Goal: Task Accomplishment & Management: Manage account settings

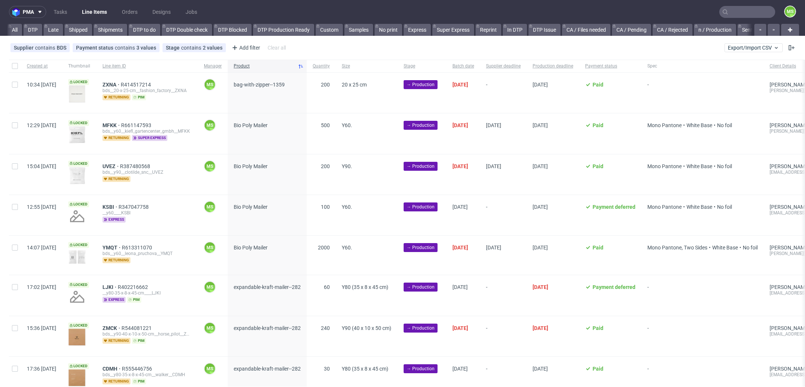
scroll to position [0, 1006]
drag, startPoint x: 741, startPoint y: 21, endPoint x: 743, endPoint y: 14, distance: 7.1
click at [743, 17] on nav "pma Tasks Line Items Orders Designs Jobs MS" at bounding box center [402, 12] width 805 height 24
click at [743, 13] on input "text" at bounding box center [747, 12] width 56 height 12
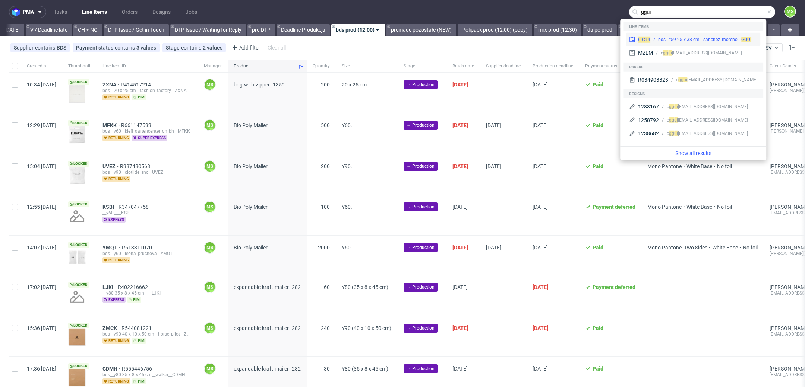
type input "ggui"
click at [724, 37] on div "bds__t59-25-x-38-cm__sanchez_moreno__ GGUI" at bounding box center [704, 39] width 93 height 7
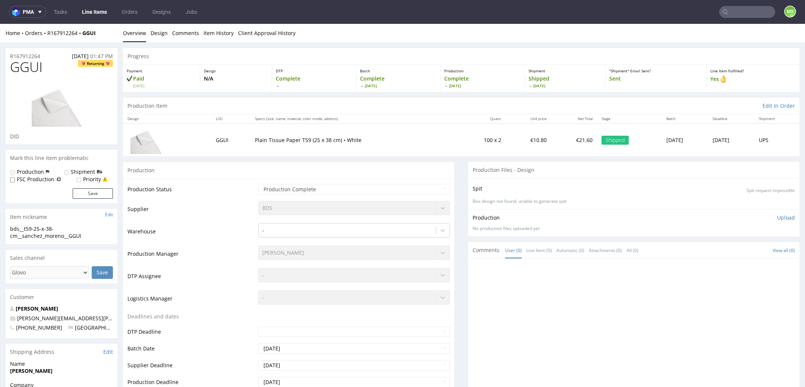
click at [741, 12] on input "text" at bounding box center [747, 12] width 56 height 12
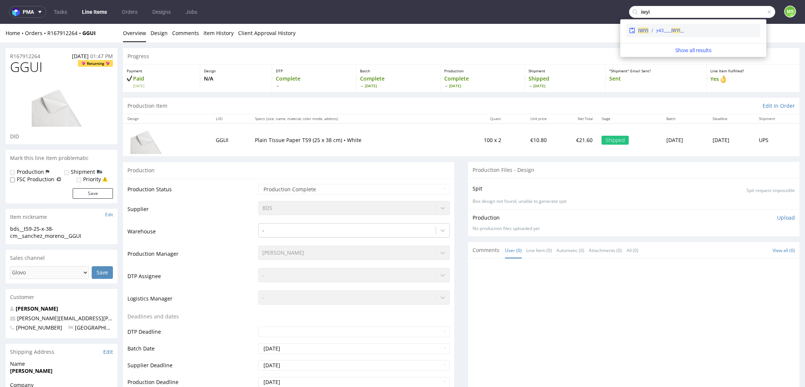
type input "iwyi"
click at [687, 31] on div "__y43____ IWYI" at bounding box center [703, 30] width 109 height 7
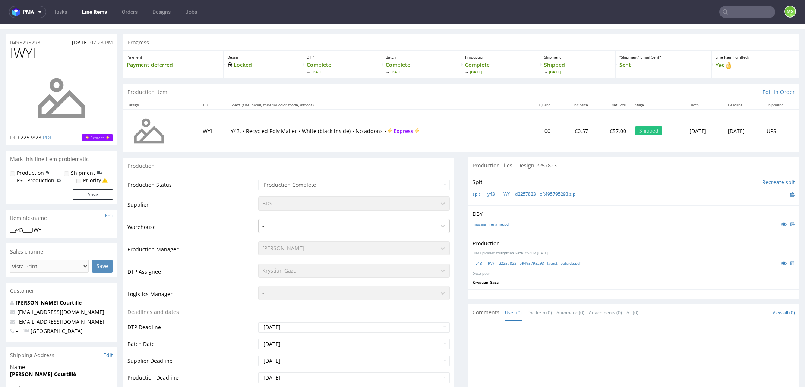
scroll to position [2, 0]
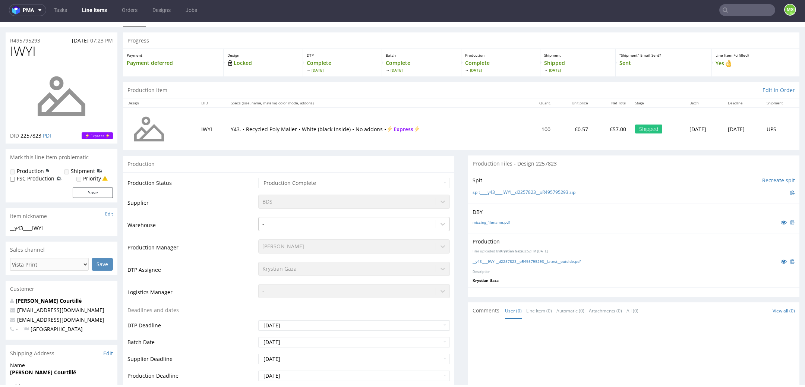
click at [745, 14] on input "text" at bounding box center [747, 10] width 56 height 12
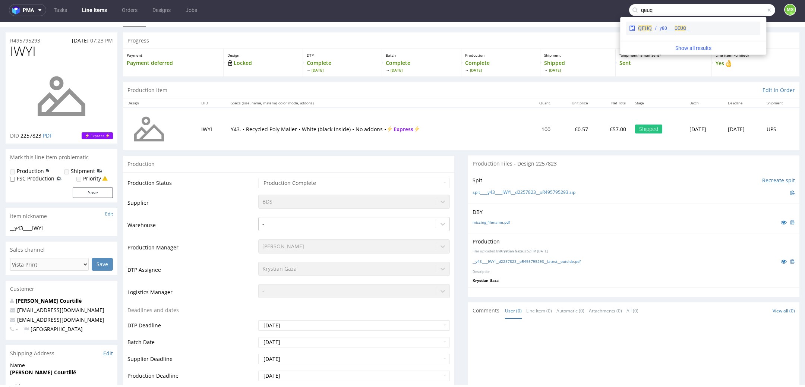
type input "qeuq"
click at [718, 33] on div "QEUQ __y80____ QEUQ" at bounding box center [693, 28] width 134 height 13
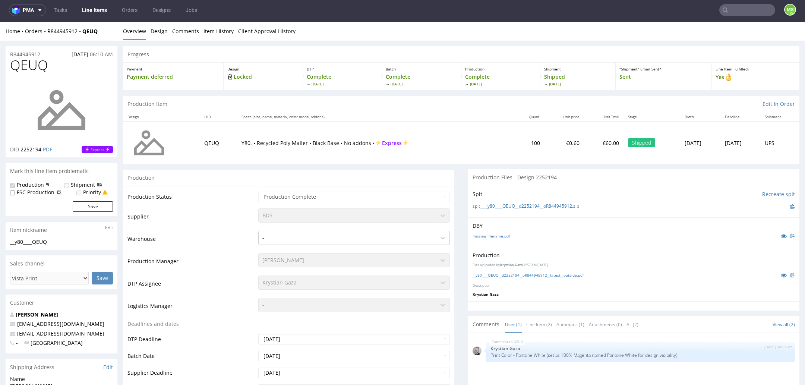
click at [747, 13] on input "text" at bounding box center [747, 10] width 56 height 12
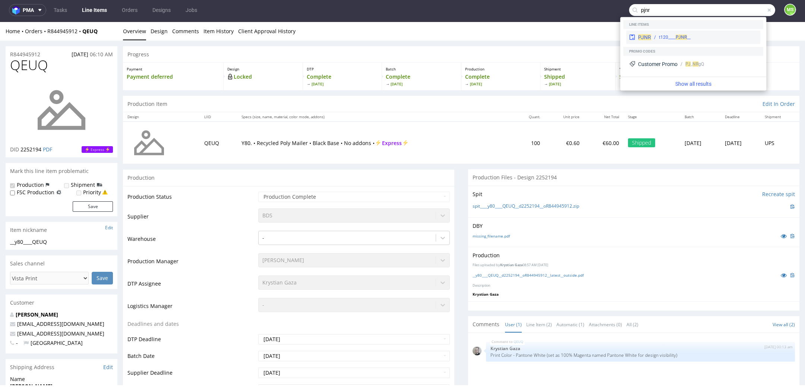
type input "pjnr"
click at [721, 37] on div "__t120____ PJNR" at bounding box center [704, 37] width 106 height 7
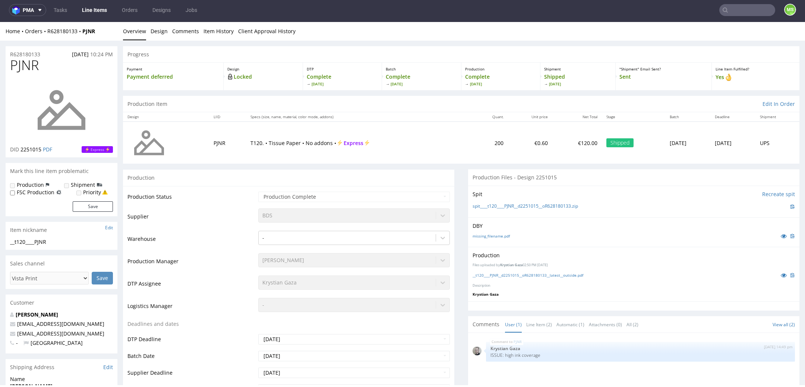
click at [736, 11] on input "text" at bounding box center [747, 10] width 56 height 12
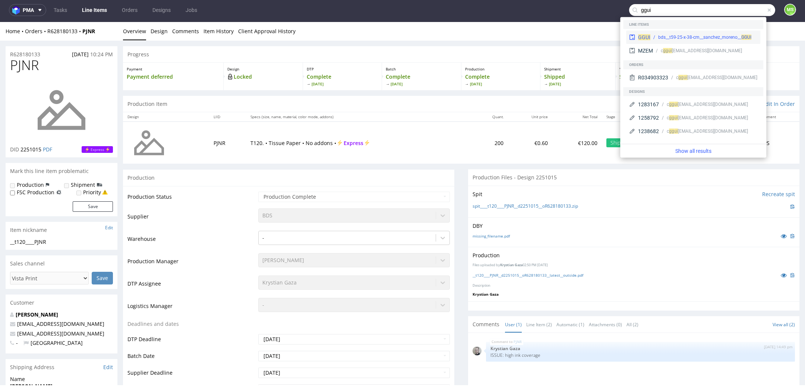
type input "ggui"
click at [701, 39] on div "bds__t59-25-x-38-cm__sanchez_moreno__ GGUI" at bounding box center [704, 37] width 93 height 7
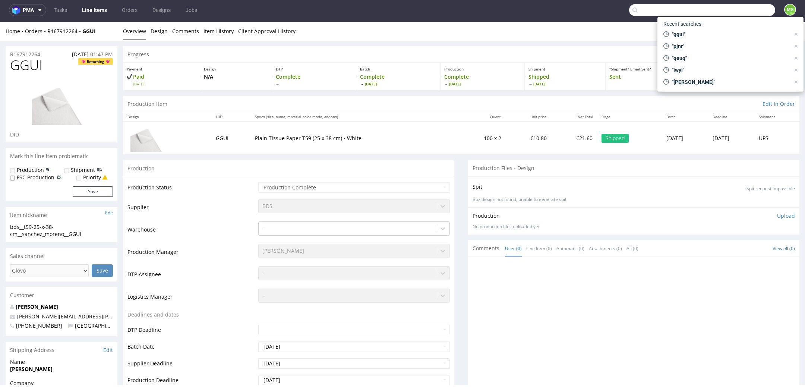
click at [735, 12] on input "text" at bounding box center [702, 10] width 146 height 12
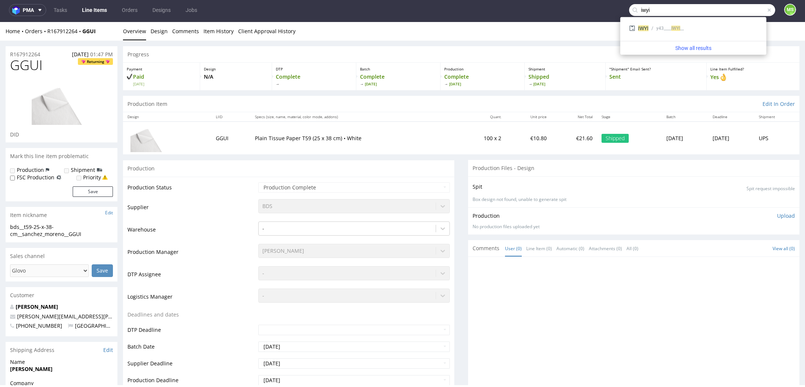
scroll to position [1, 0]
type input "iwyi"
click at [712, 27] on div "__y43____ IWYI" at bounding box center [703, 28] width 109 height 7
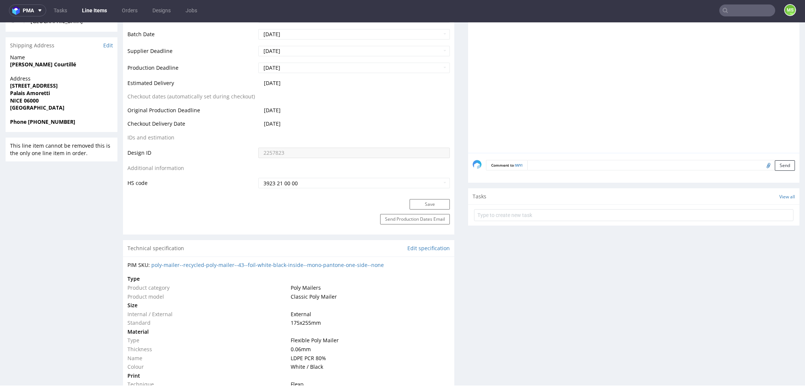
scroll to position [319, 0]
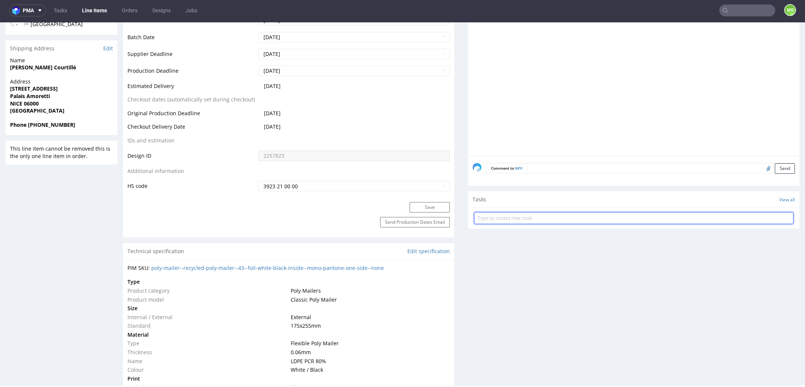
click at [502, 217] on input "text" at bounding box center [633, 218] width 319 height 12
click at [545, 217] on input "text" at bounding box center [633, 218] width 319 height 12
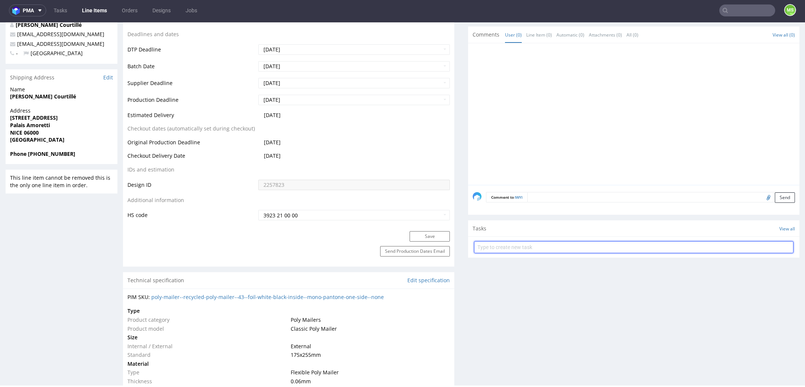
scroll to position [289, 0]
click at [503, 246] on input "text" at bounding box center [633, 249] width 319 height 12
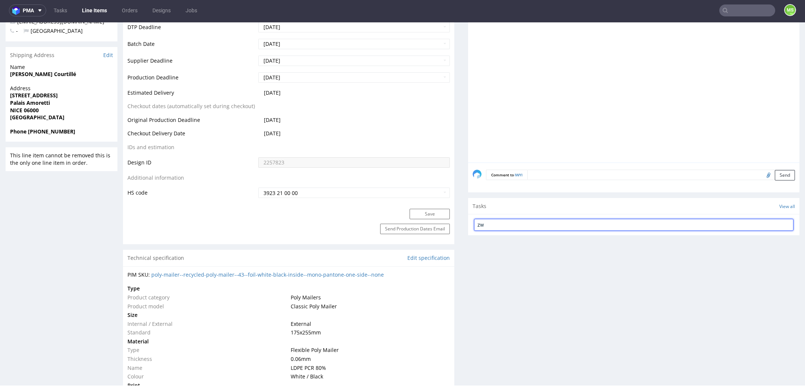
type input "z"
type input "Zwrot IWYI"
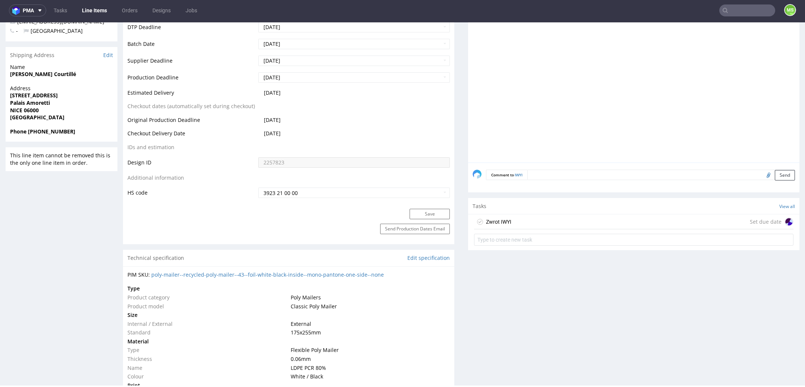
click at [500, 219] on div "Zwrot IWYI" at bounding box center [498, 221] width 25 height 9
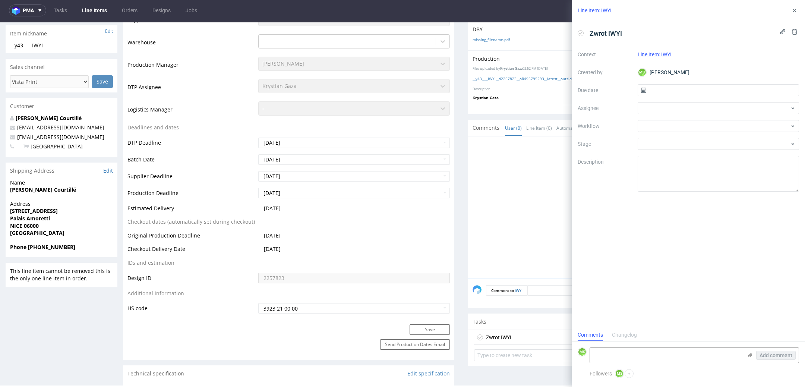
scroll to position [193, 0]
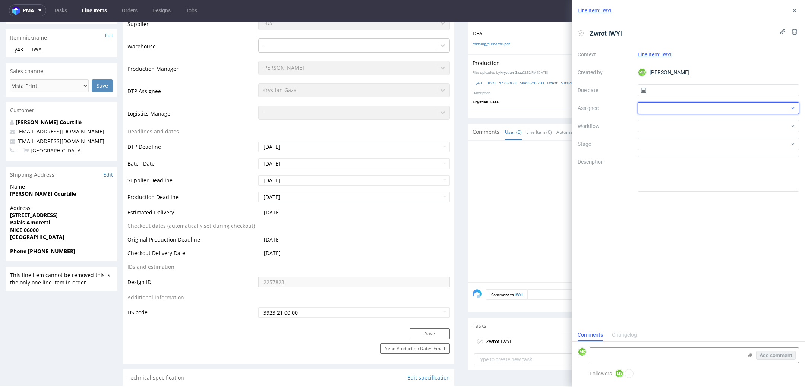
click at [688, 104] on div at bounding box center [719, 108] width 162 height 12
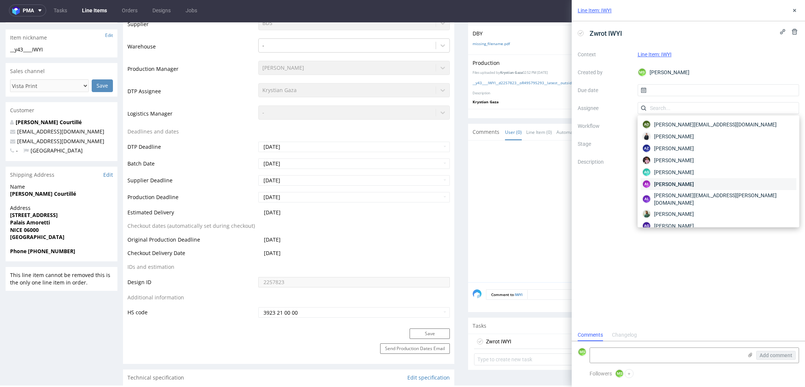
click at [706, 182] on div "AŁ Aleksandra Łętowska" at bounding box center [719, 184] width 156 height 12
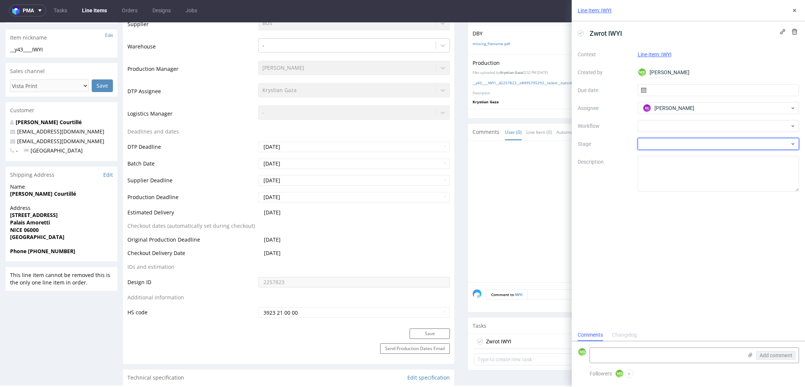
click at [696, 142] on div at bounding box center [719, 144] width 162 height 12
click at [689, 145] on input "text" at bounding box center [719, 144] width 162 height 12
click at [688, 145] on div at bounding box center [719, 144] width 162 height 12
click at [688, 145] on input "text" at bounding box center [719, 144] width 162 height 12
click at [793, 144] on use at bounding box center [792, 144] width 3 height 2
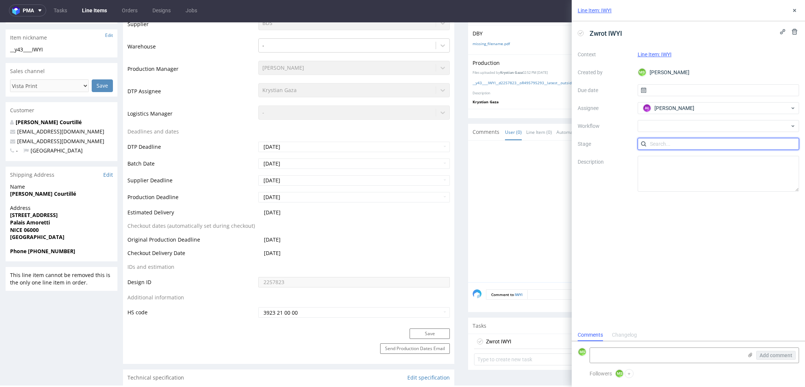
click at [739, 149] on input "text" at bounding box center [719, 144] width 162 height 12
click at [683, 174] on textarea at bounding box center [719, 174] width 162 height 36
type textarea "Zwrot z Visty"
click at [667, 92] on input "text" at bounding box center [719, 90] width 162 height 12
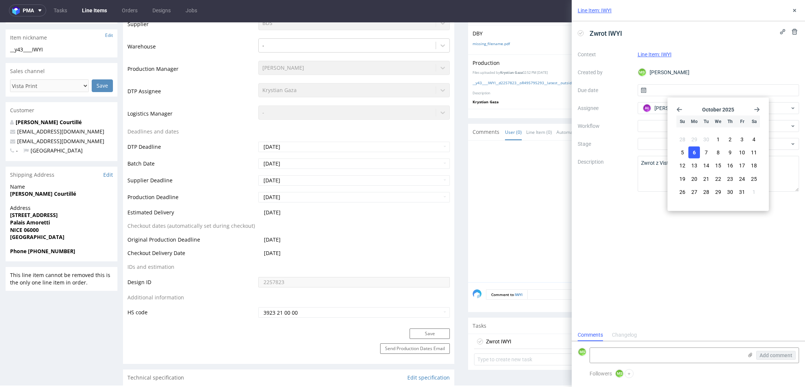
click at [693, 151] on span "6" at bounding box center [694, 152] width 3 height 7
type input "06/10/2025"
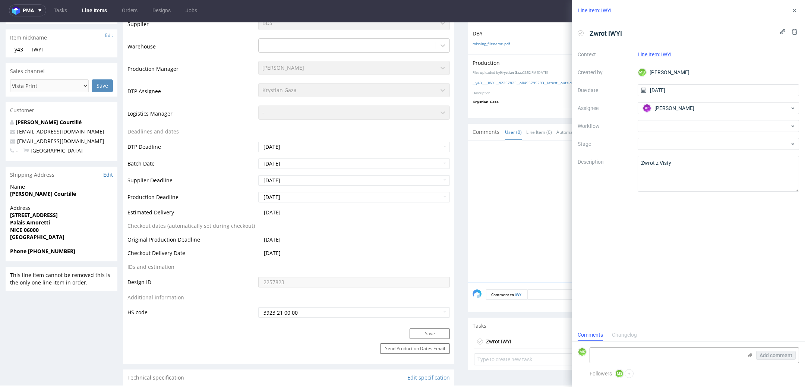
click at [662, 48] on div "Zwrot IWYI Context Line Item: IWYI Created by MS Maksymilian Szyszko Due date 0…" at bounding box center [688, 175] width 233 height 308
drag, startPoint x: 665, startPoint y: 220, endPoint x: 666, endPoint y: 228, distance: 8.2
click at [664, 223] on div "Zwrot IWYI Context Line Item: IWYI Created by MS Maksymilian Szyszko Due date 0…" at bounding box center [688, 175] width 233 height 308
click at [775, 355] on div "Add comment" at bounding box center [771, 355] width 56 height 15
click at [629, 373] on button "+" at bounding box center [629, 373] width 9 height 9
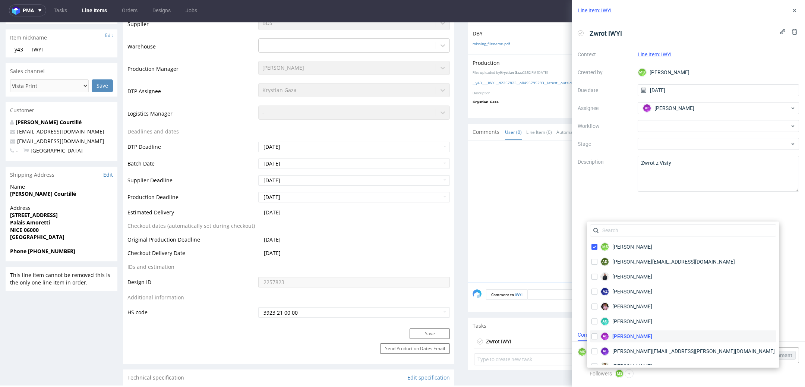
click at [642, 335] on span "Aleksandra Łętowska" at bounding box center [632, 336] width 40 height 7
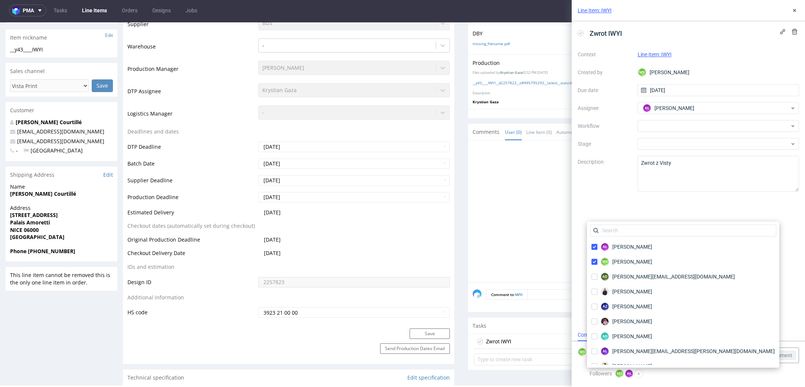
click at [734, 318] on div "Zwrot IWYI Context Line Item: IWYI Created by MS Maksymilian Szyszko Due date 0…" at bounding box center [688, 175] width 233 height 308
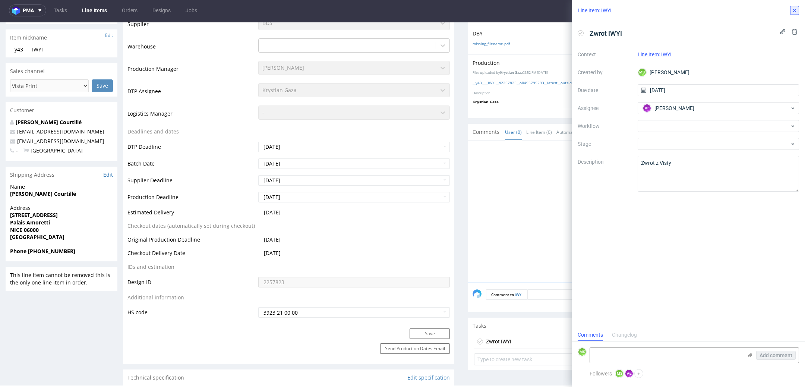
click at [794, 8] on icon at bounding box center [795, 10] width 6 height 6
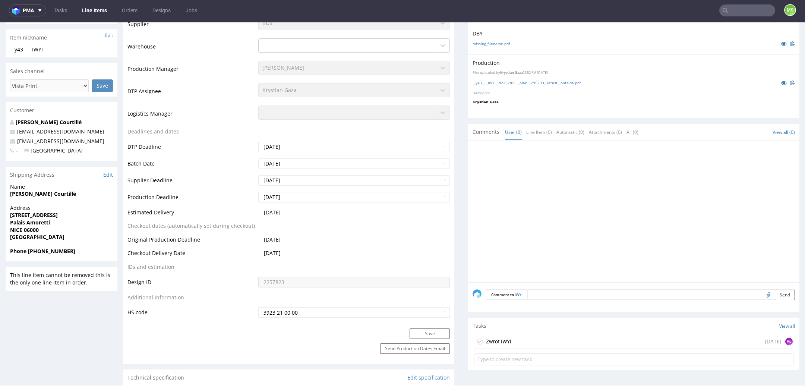
click at [583, 336] on div "Zwrot IWYI today AŁ" at bounding box center [633, 341] width 319 height 15
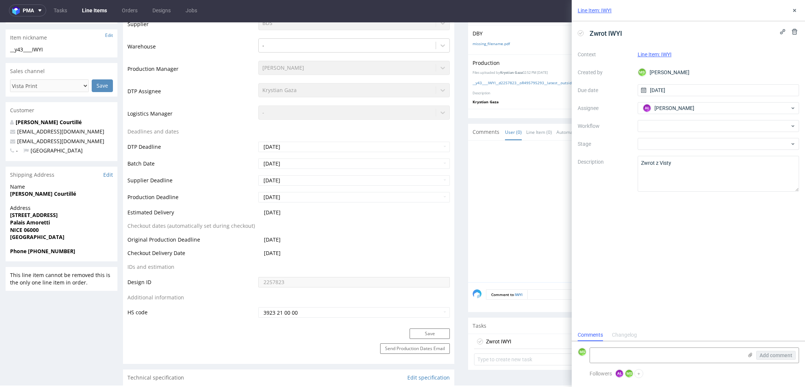
scroll to position [6, 0]
click at [794, 8] on icon at bounding box center [795, 10] width 6 height 6
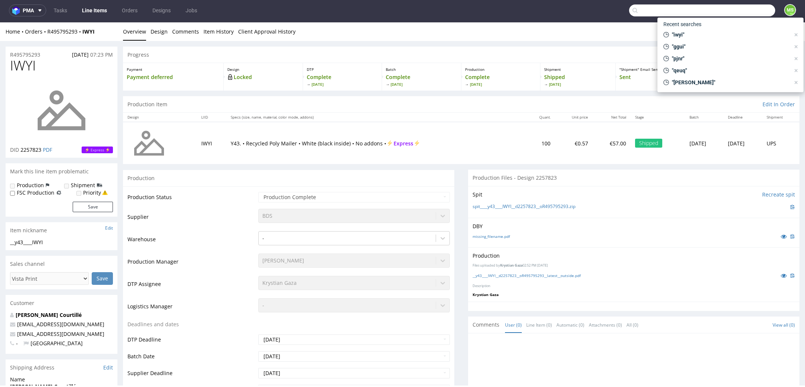
click at [740, 10] on input "text" at bounding box center [702, 10] width 146 height 12
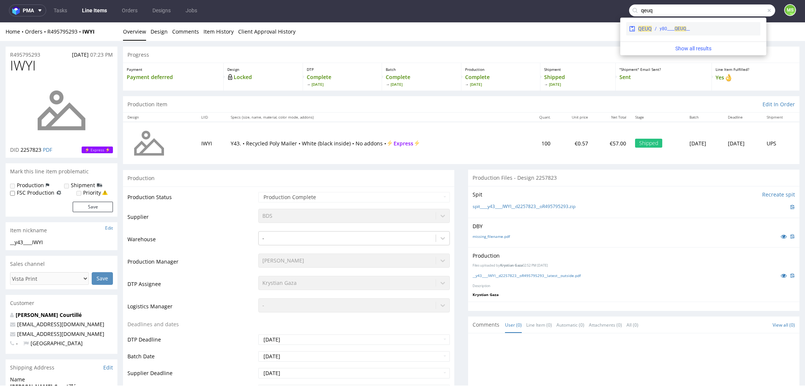
type input "qeuq"
click at [700, 23] on div "QEUQ __y80____ QEUQ" at bounding box center [693, 28] width 134 height 13
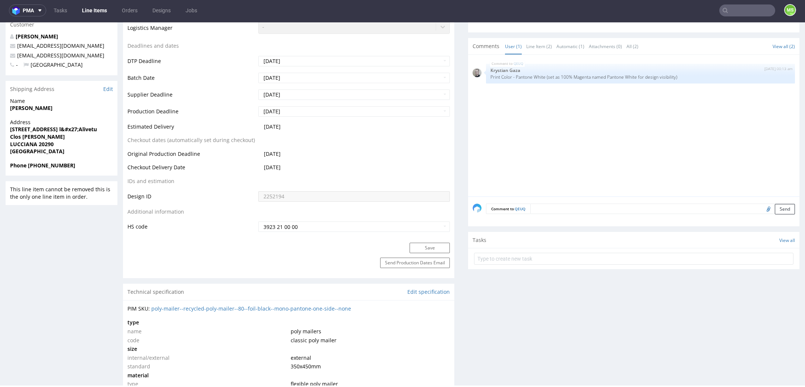
scroll to position [279, 0]
click at [530, 255] on input "text" at bounding box center [633, 258] width 319 height 12
type input "Zwrot z Visty"
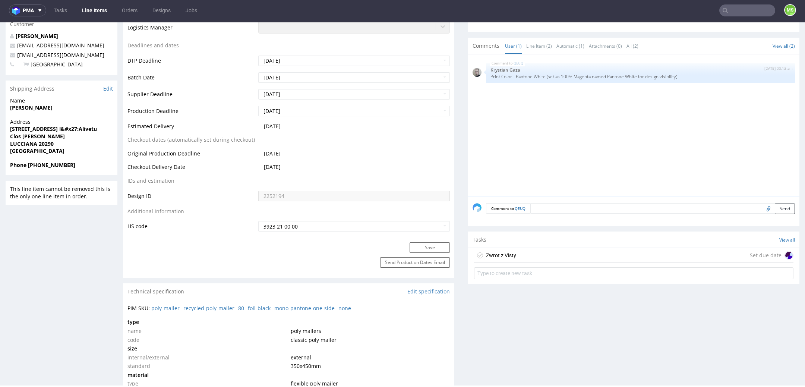
click at [707, 257] on div "Zwrot z Visty Set due date" at bounding box center [633, 255] width 319 height 15
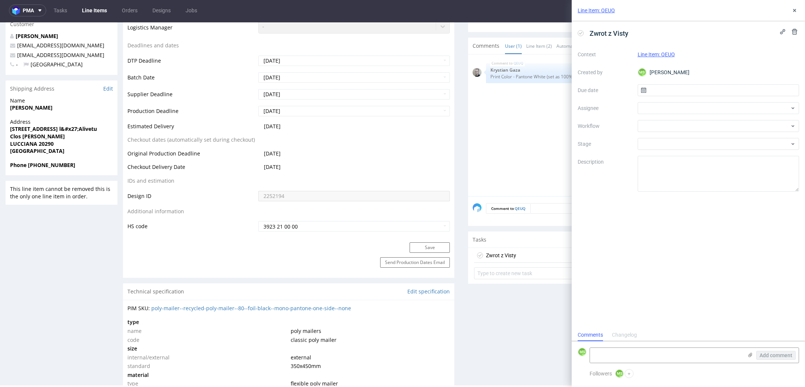
scroll to position [6, 0]
click at [670, 95] on input "text" at bounding box center [719, 90] width 162 height 12
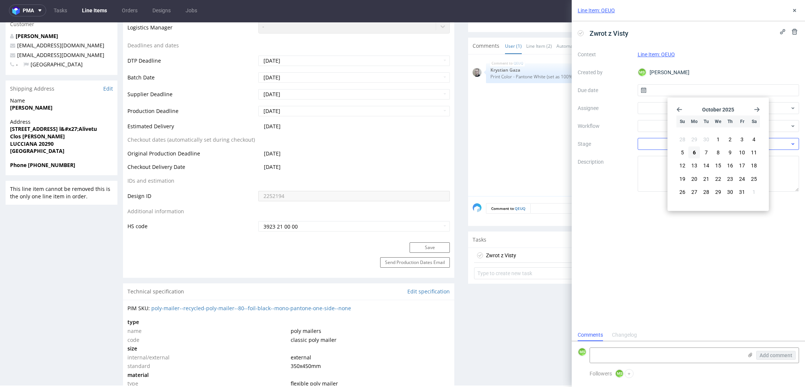
drag, startPoint x: 699, startPoint y: 152, endPoint x: 694, endPoint y: 148, distance: 5.5
click at [697, 152] on button "6" at bounding box center [695, 153] width 12 height 12
type input "06/10/2025"
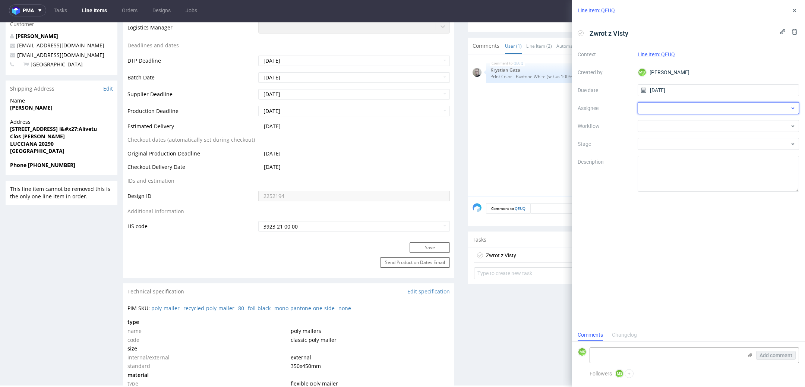
click at [687, 104] on div at bounding box center [719, 108] width 162 height 12
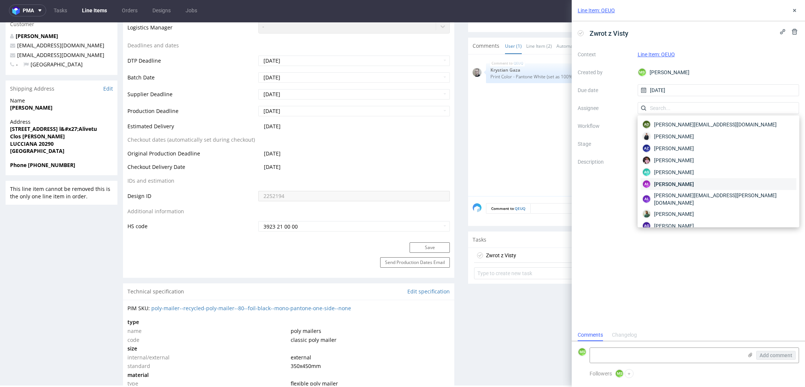
drag, startPoint x: 704, startPoint y: 179, endPoint x: 700, endPoint y: 176, distance: 4.7
click at [703, 179] on div "AŁ Aleksandra Łętowska" at bounding box center [719, 184] width 156 height 12
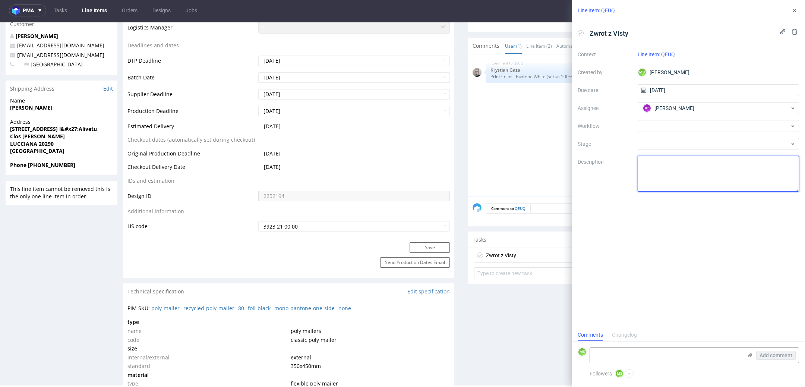
click at [693, 165] on textarea at bounding box center [719, 174] width 162 height 36
type textarea "Zwrot z Visty"
click at [629, 375] on button "+" at bounding box center [629, 373] width 9 height 9
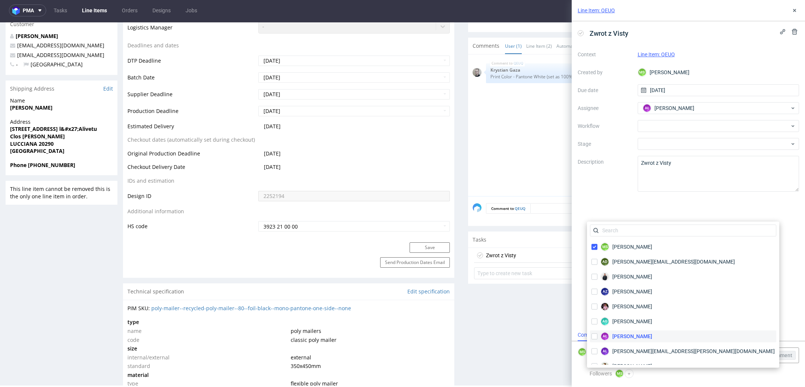
click at [636, 340] on div "AŁ Aleksandra Łętowska" at bounding box center [622, 336] width 64 height 12
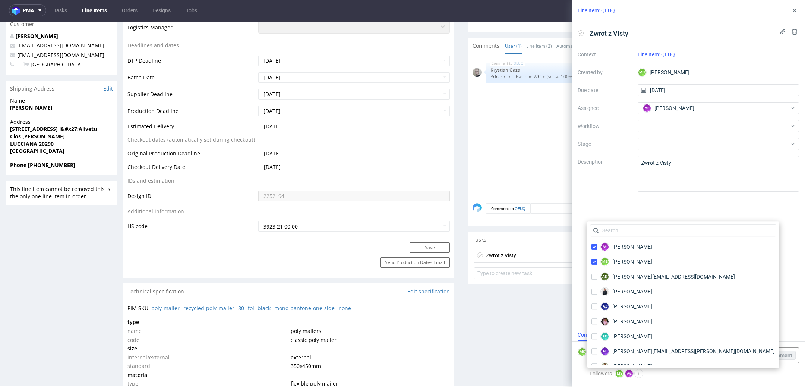
click at [771, 330] on div "Comments Changelog" at bounding box center [688, 335] width 233 height 12
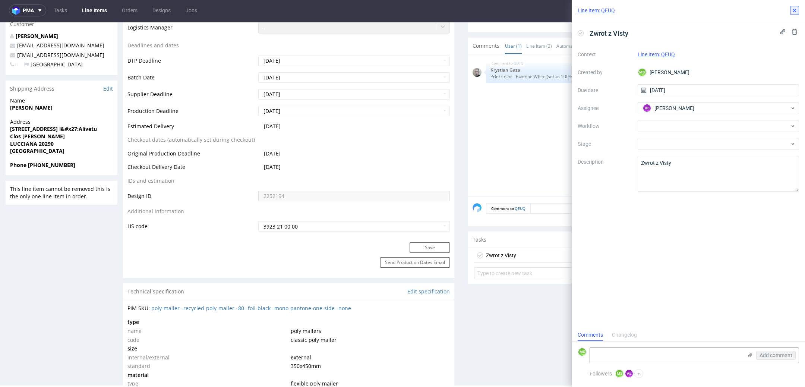
click at [793, 12] on icon at bounding box center [795, 10] width 6 height 6
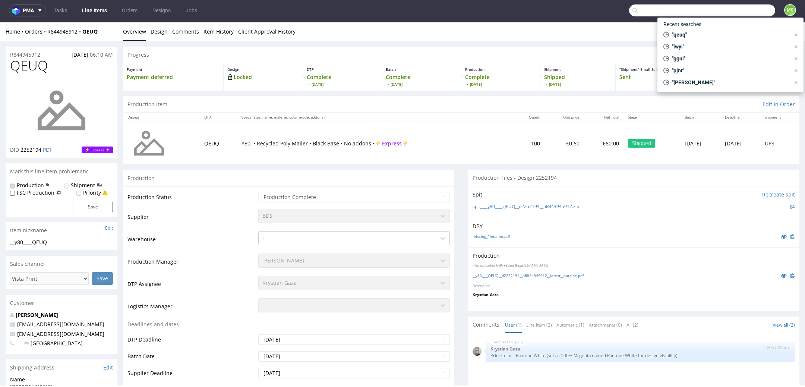
click at [745, 14] on input "text" at bounding box center [702, 10] width 146 height 12
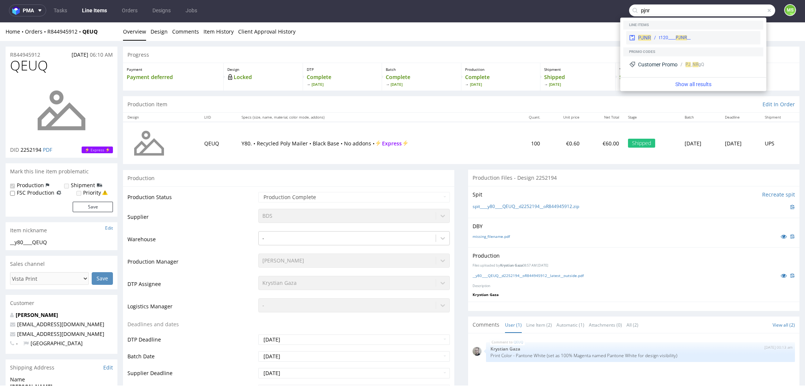
type input "pjnr"
click at [687, 39] on div "__t120____ PJNR" at bounding box center [675, 37] width 32 height 7
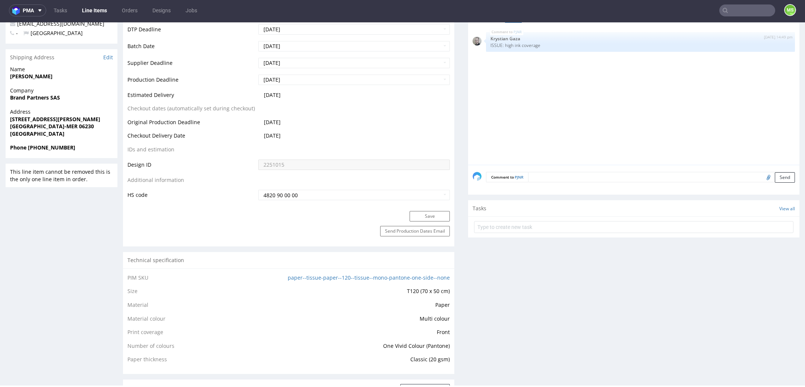
scroll to position [302, 0]
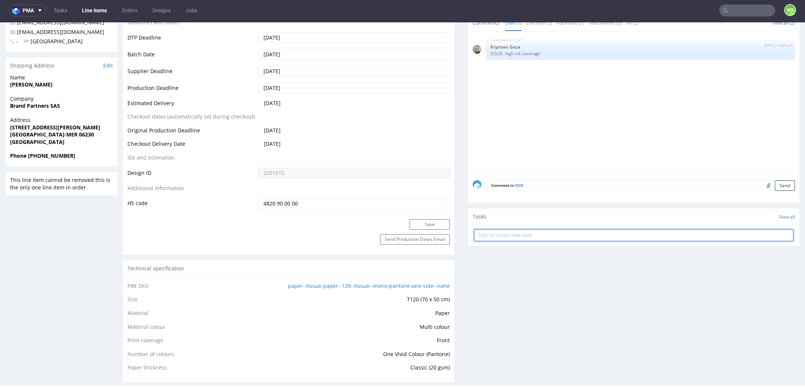
click at [631, 236] on input "text" at bounding box center [633, 235] width 319 height 12
type input "Zwrot z Visty"
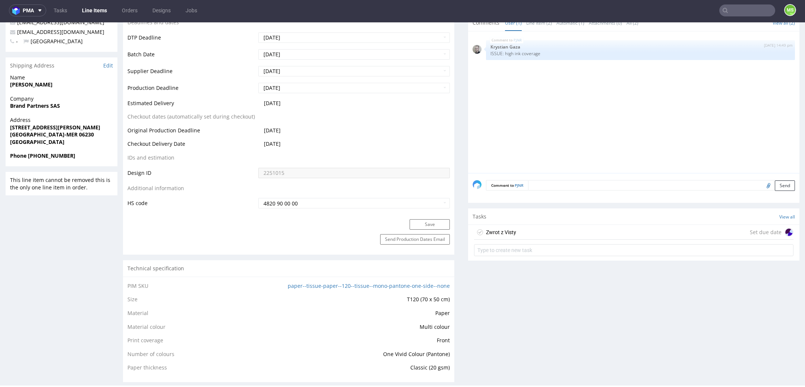
click at [708, 231] on div "Zwrot z Visty Set due date" at bounding box center [633, 232] width 319 height 15
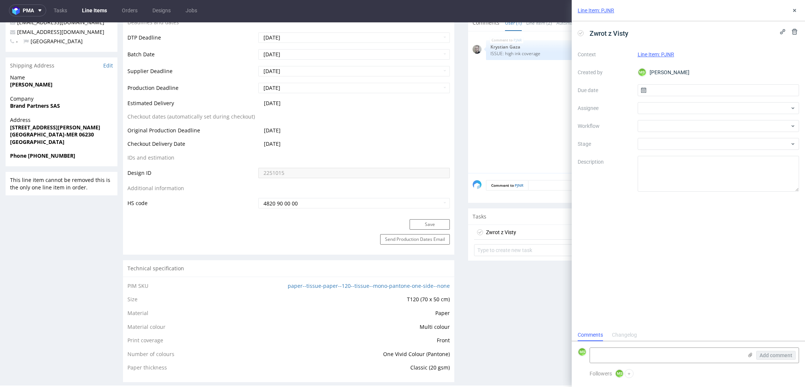
scroll to position [6, 0]
click at [667, 100] on div "Context Line Item: PJNR Created by MS Maksymilian Szyszko Due date Assignee Wor…" at bounding box center [688, 119] width 221 height 143
click at [673, 110] on div at bounding box center [719, 108] width 162 height 12
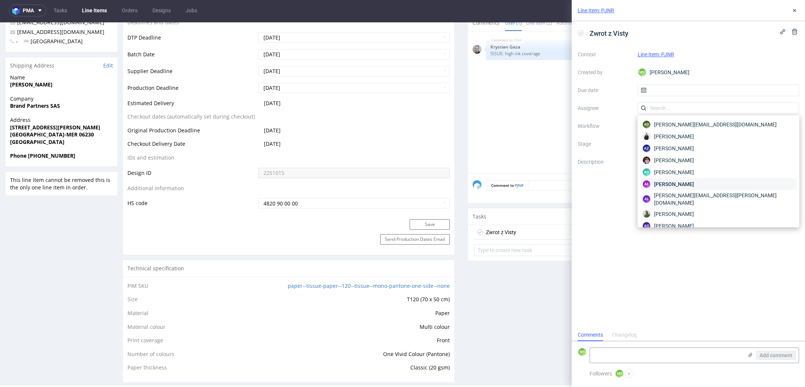
click at [690, 182] on span "Aleksandra Łętowska" at bounding box center [674, 183] width 40 height 7
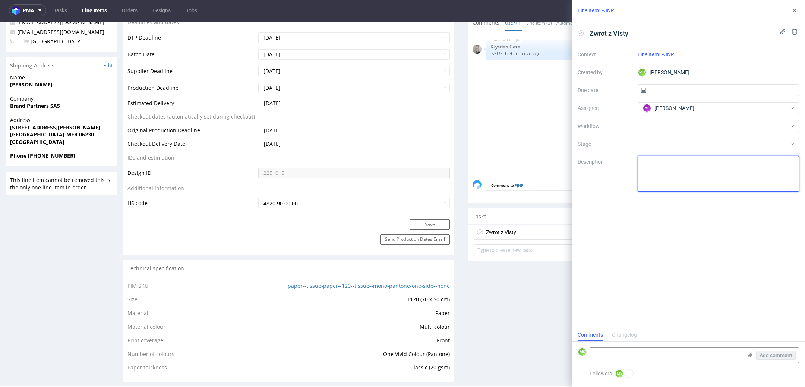
click at [686, 170] on textarea at bounding box center [719, 174] width 162 height 36
type textarea "Zwrot z Visty"
click at [664, 86] on input "text" at bounding box center [719, 90] width 162 height 12
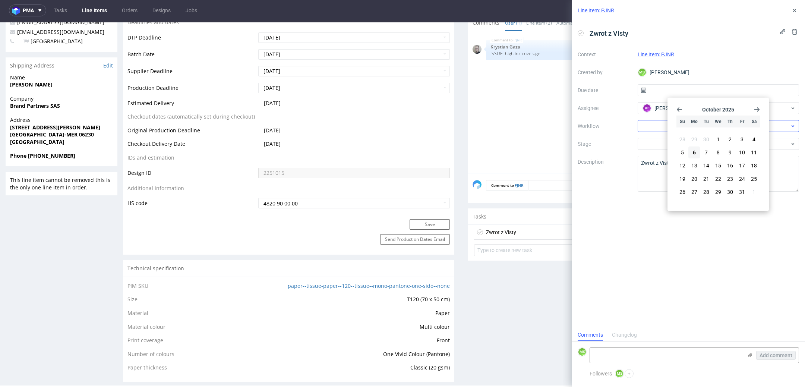
drag, startPoint x: 692, startPoint y: 147, endPoint x: 715, endPoint y: 126, distance: 30.6
click at [692, 147] on button "6" at bounding box center [695, 153] width 12 height 12
type input "06/10/2025"
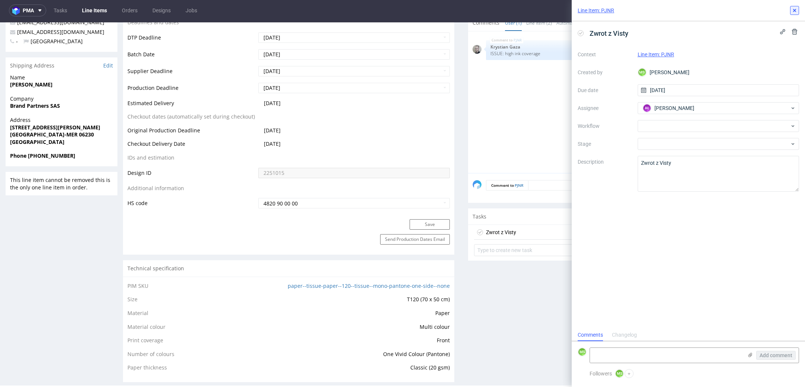
click at [798, 11] on button at bounding box center [794, 10] width 9 height 9
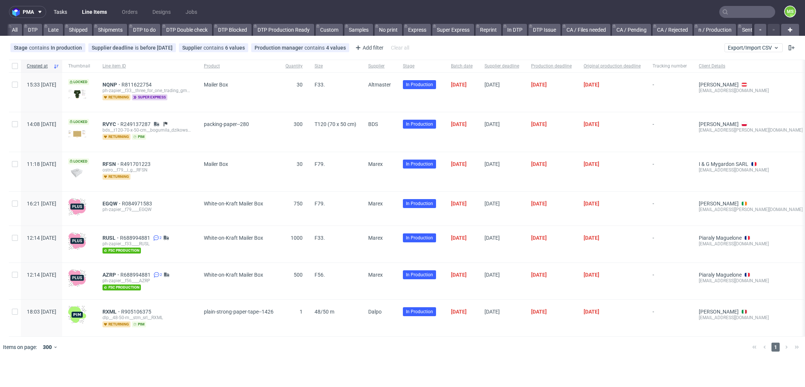
scroll to position [0, 1240]
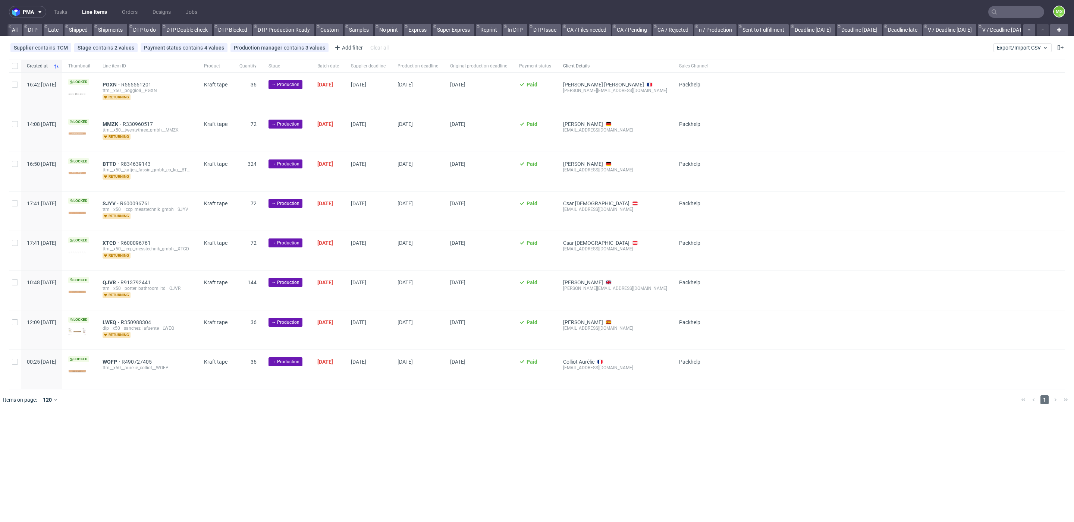
scroll to position [0, 971]
click at [15, 67] on input "checkbox" at bounding box center [15, 66] width 6 height 6
checkbox input "true"
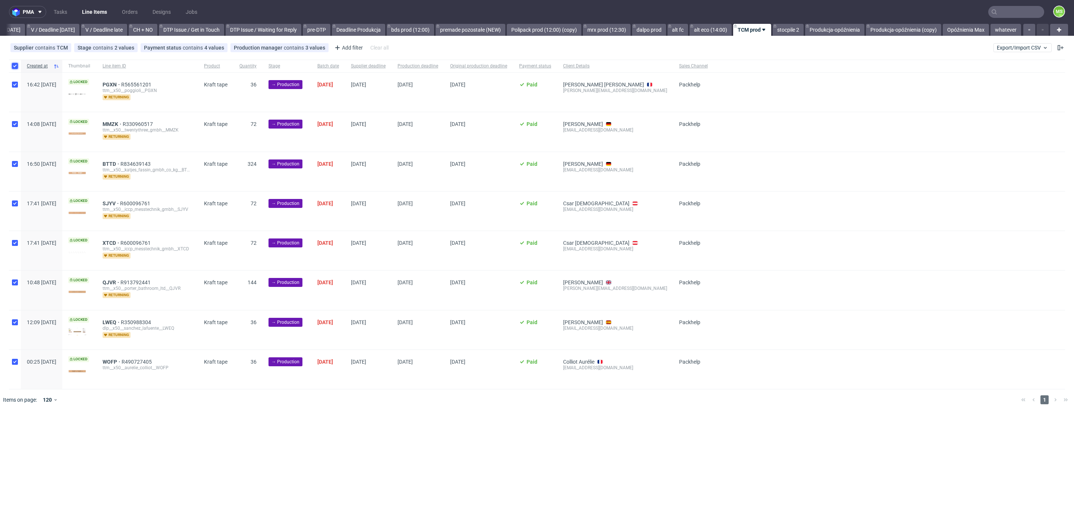
checkbox input "true"
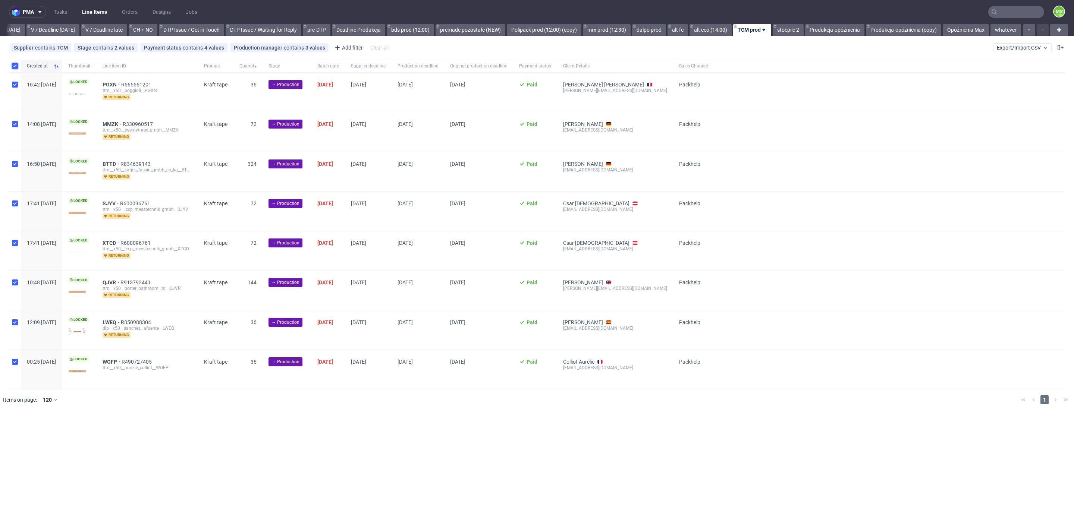
checkbox input "true"
click at [142, 430] on span "Change batch date" at bounding box center [131, 433] width 45 height 7
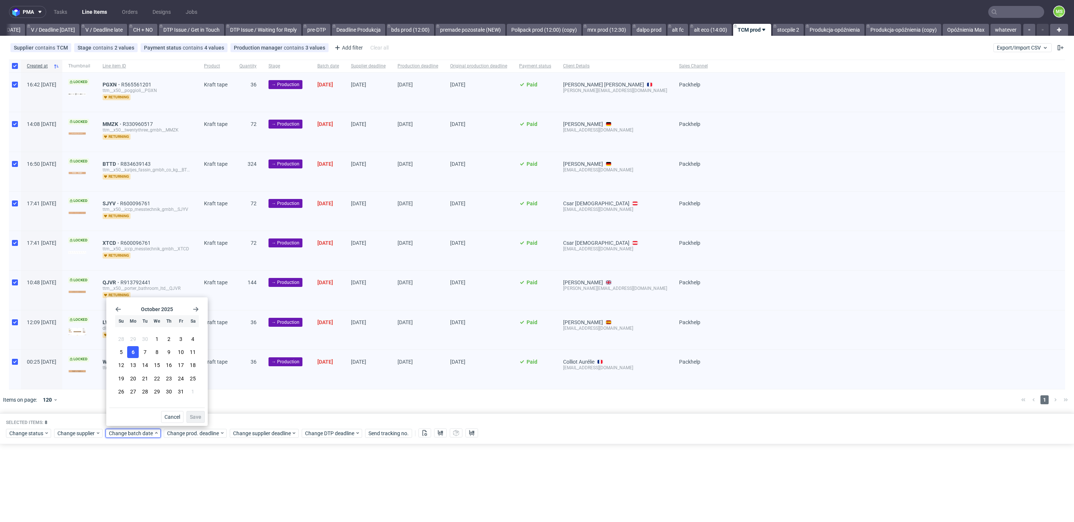
click at [134, 353] on span "6" at bounding box center [133, 352] width 3 height 7
click at [196, 417] on span "Save" at bounding box center [196, 417] width 12 height 5
click at [202, 430] on span "Change prod. deadline" at bounding box center [193, 433] width 53 height 7
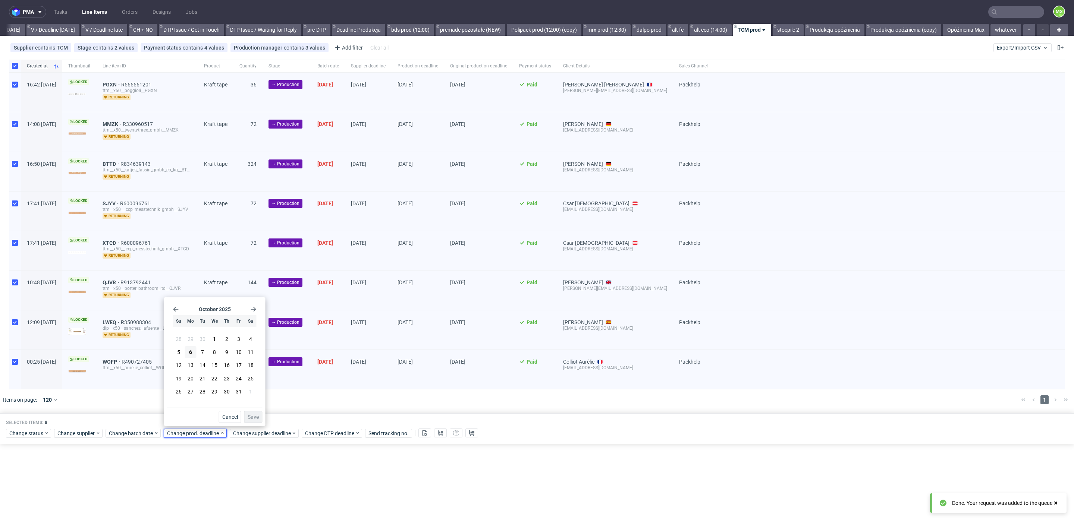
drag, startPoint x: 255, startPoint y: 414, endPoint x: 257, endPoint y: 419, distance: 5.5
click at [255, 414] on div "Cancel Save" at bounding box center [214, 415] width 95 height 15
drag, startPoint x: 227, startPoint y: 394, endPoint x: 253, endPoint y: 409, distance: 30.6
click at [227, 394] on span "30" at bounding box center [227, 391] width 6 height 7
click at [253, 413] on button "Save" at bounding box center [253, 417] width 18 height 12
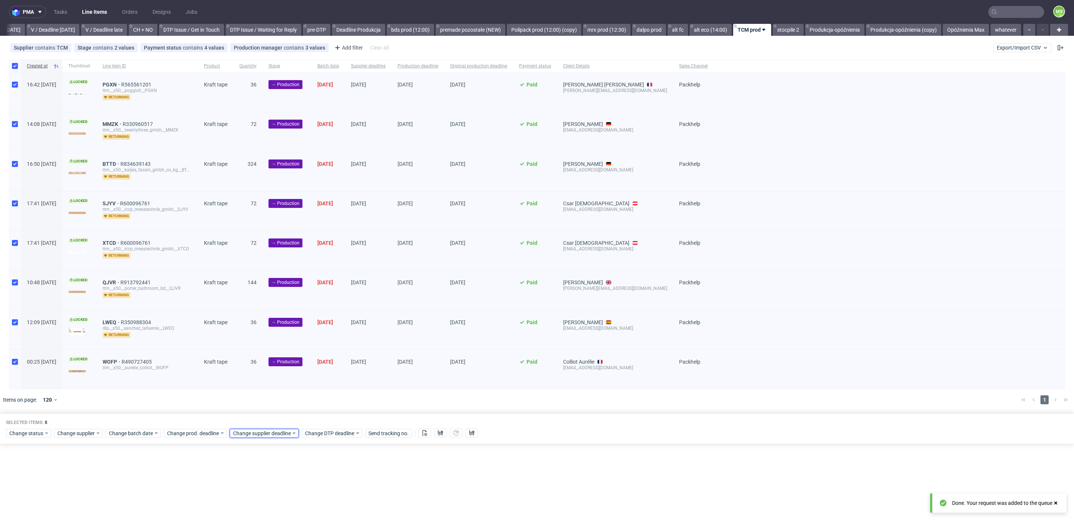
drag, startPoint x: 262, startPoint y: 428, endPoint x: 265, endPoint y: 426, distance: 4.0
click at [262, 430] on span "Change supplier deadline" at bounding box center [262, 433] width 58 height 7
click at [296, 393] on button "30" at bounding box center [293, 392] width 12 height 12
drag, startPoint x: 321, startPoint y: 415, endPoint x: 315, endPoint y: 397, distance: 18.6
click at [321, 415] on span "Save" at bounding box center [320, 417] width 12 height 5
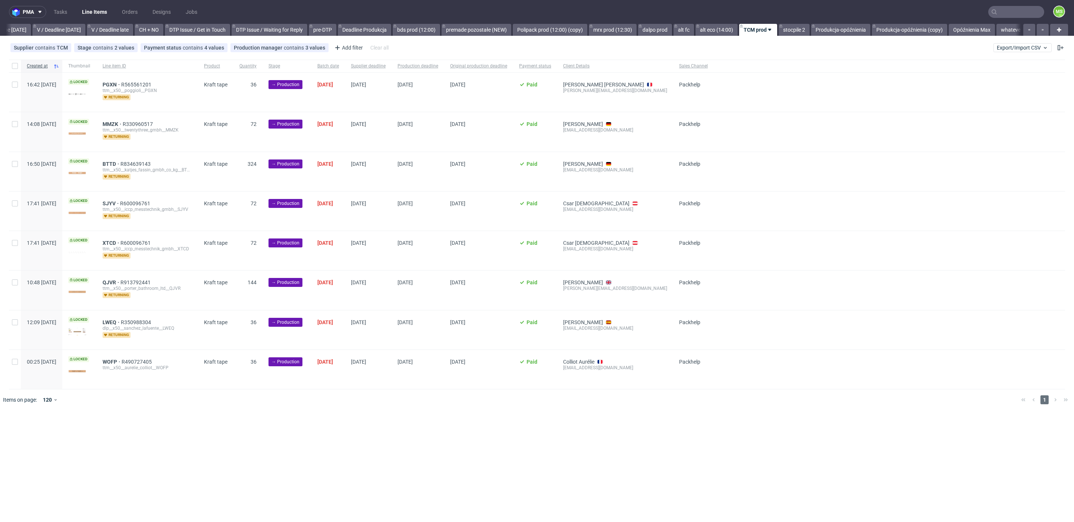
scroll to position [0, 968]
click at [15, 67] on input "checkbox" at bounding box center [15, 66] width 6 height 6
checkbox input "true"
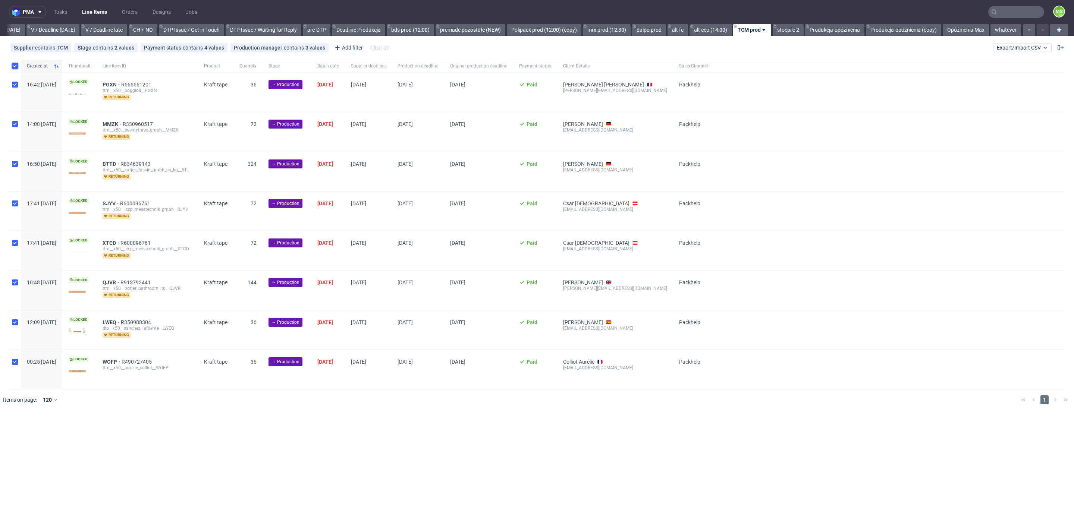
checkbox input "true"
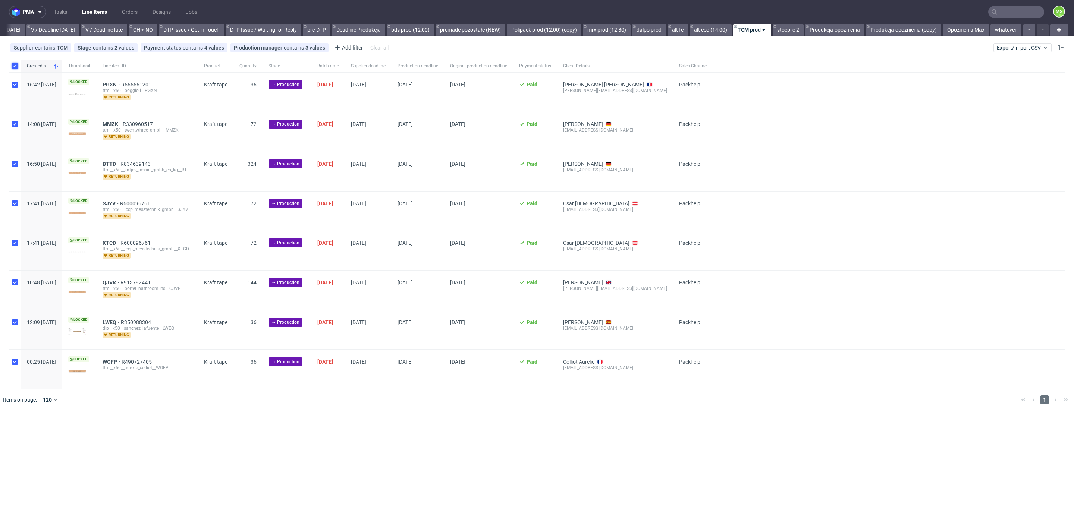
checkbox input "true"
click at [15, 67] on input "checkbox" at bounding box center [15, 66] width 6 height 6
checkbox input "false"
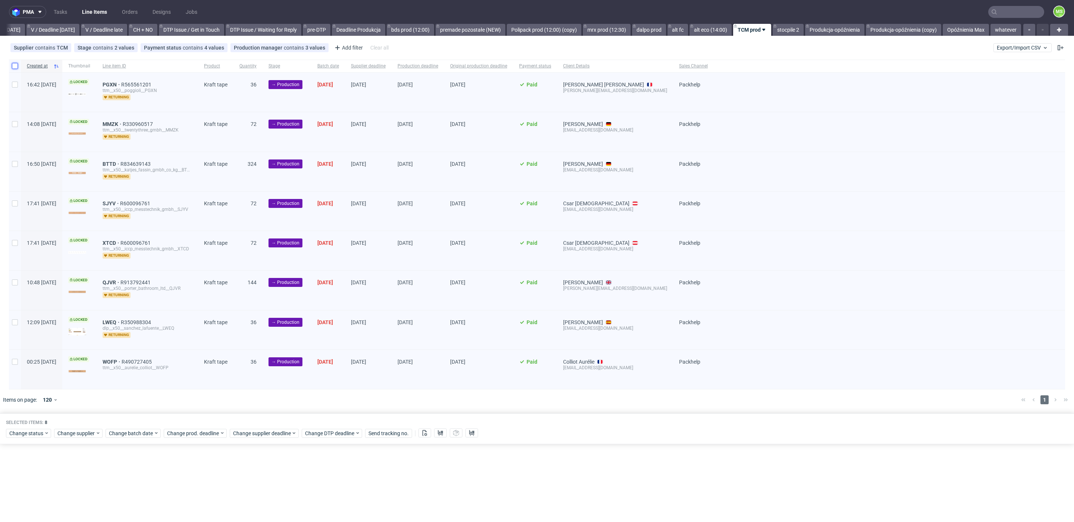
checkbox input "false"
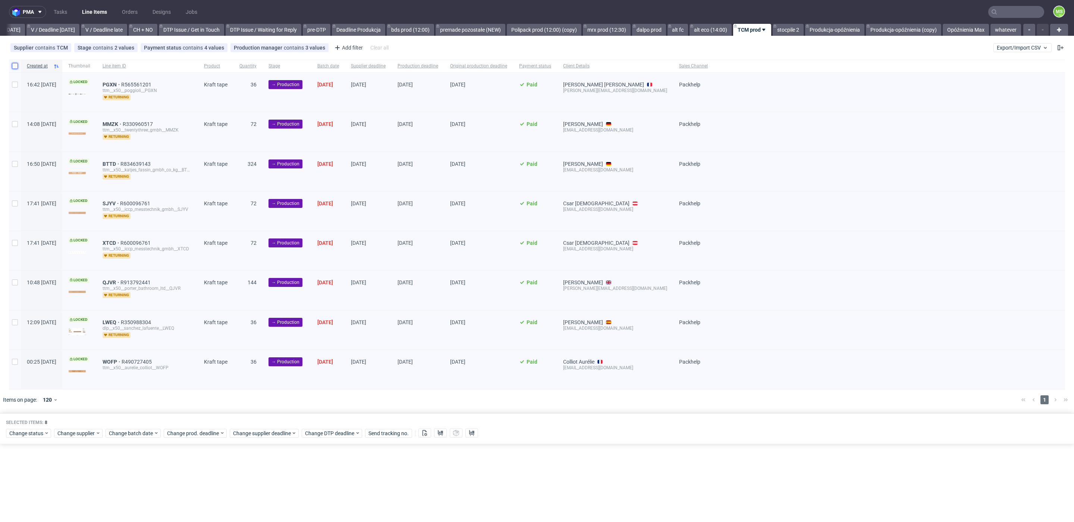
checkbox input "false"
drag, startPoint x: 14, startPoint y: 67, endPoint x: 16, endPoint y: 73, distance: 6.4
click at [14, 67] on input "checkbox" at bounding box center [15, 66] width 6 height 6
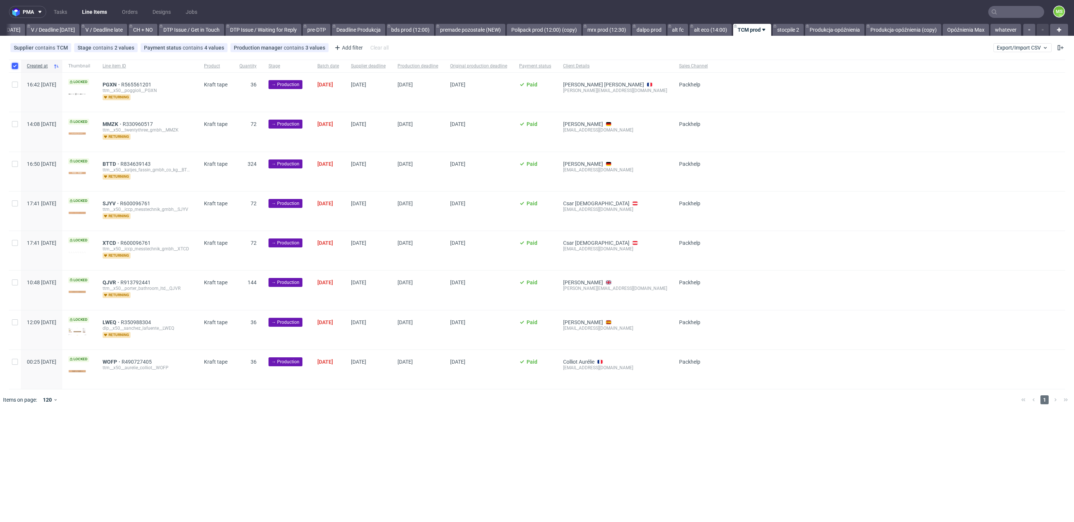
checkbox input "true"
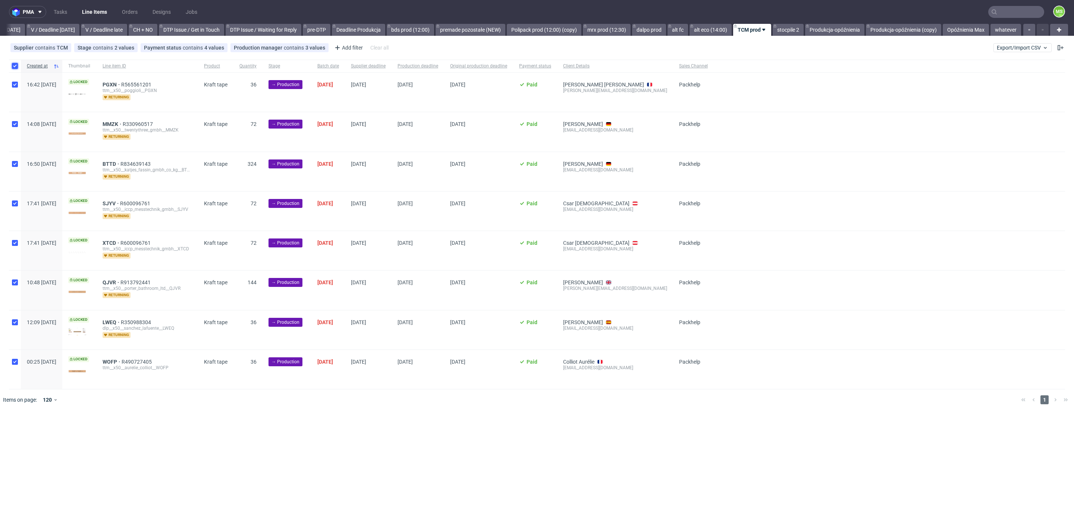
checkbox input "true"
click at [143, 433] on span "Change batch date" at bounding box center [131, 433] width 45 height 7
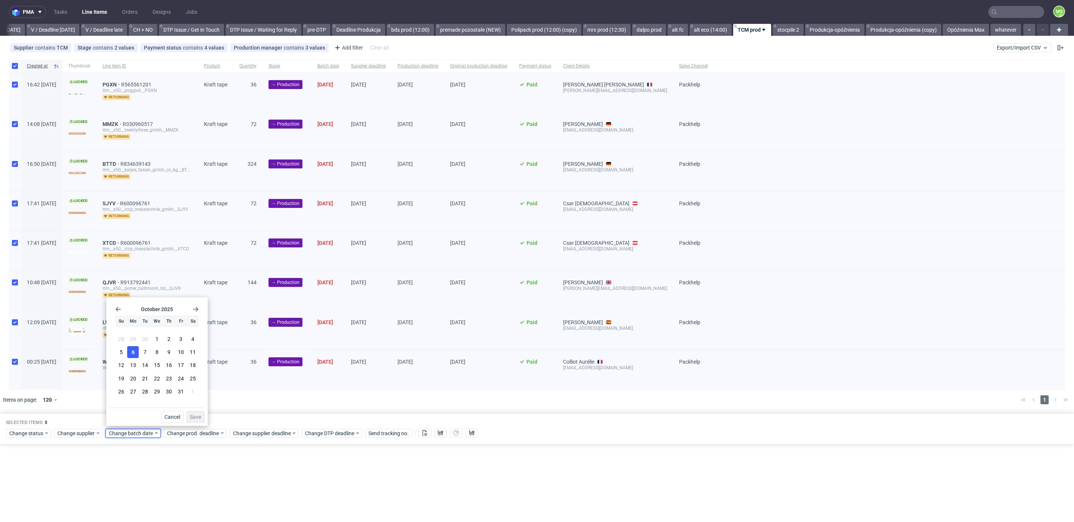
click at [133, 354] on span "6" at bounding box center [133, 352] width 3 height 7
drag, startPoint x: 193, startPoint y: 414, endPoint x: 196, endPoint y: 417, distance: 4.0
click at [193, 415] on span "Save" at bounding box center [196, 417] width 12 height 5
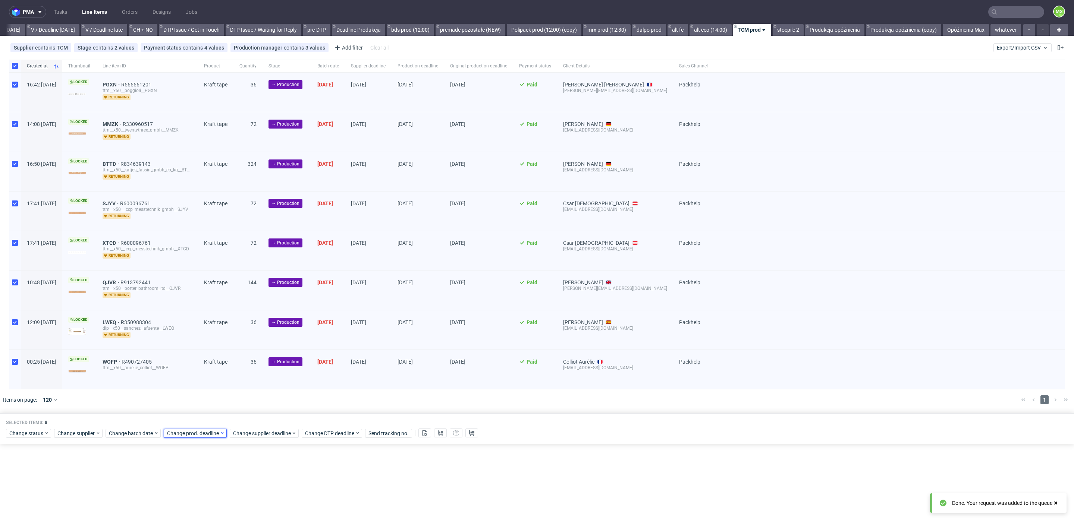
click at [207, 431] on span "Change prod. deadline" at bounding box center [193, 433] width 53 height 7
drag, startPoint x: 222, startPoint y: 391, endPoint x: 239, endPoint y: 402, distance: 19.6
click at [223, 391] on button "30" at bounding box center [227, 392] width 12 height 12
drag, startPoint x: 249, startPoint y: 413, endPoint x: 253, endPoint y: 418, distance: 6.3
click at [249, 413] on button "Save" at bounding box center [253, 417] width 18 height 12
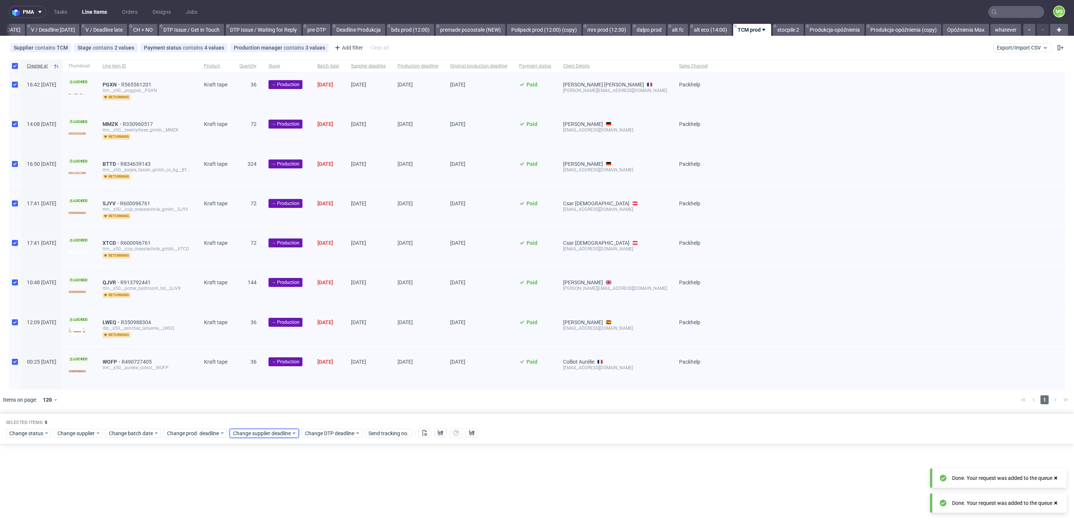
click at [259, 431] on span "Change supplier deadline" at bounding box center [262, 433] width 58 height 7
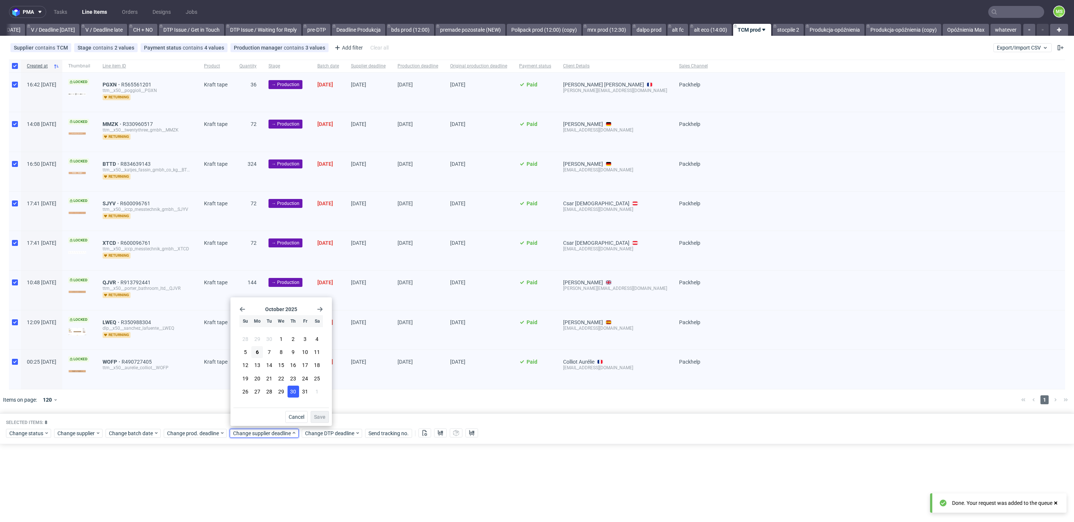
click at [296, 391] on button "30" at bounding box center [293, 392] width 12 height 12
click at [321, 415] on span "Save" at bounding box center [320, 417] width 12 height 5
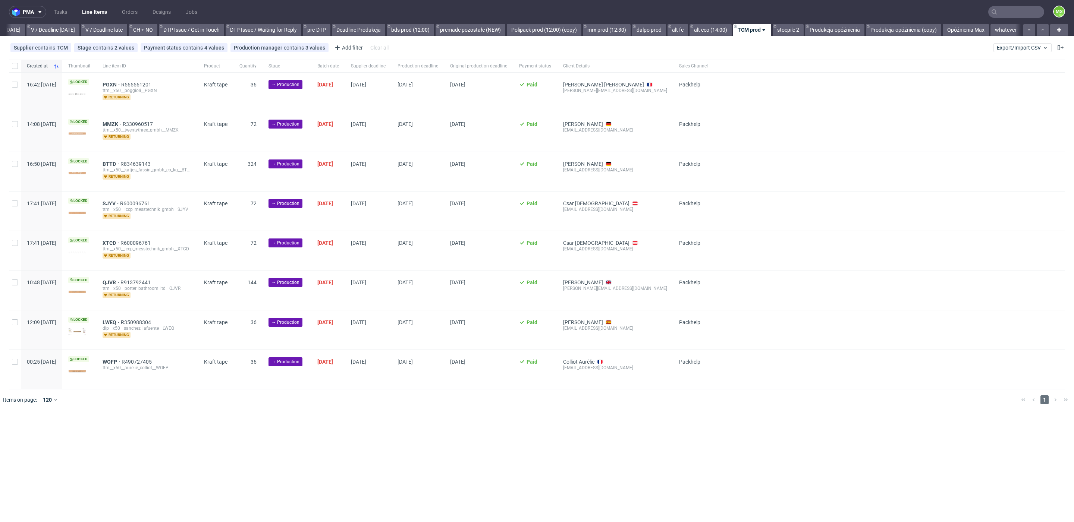
scroll to position [0, 971]
click at [17, 69] on div at bounding box center [15, 66] width 12 height 13
checkbox input "true"
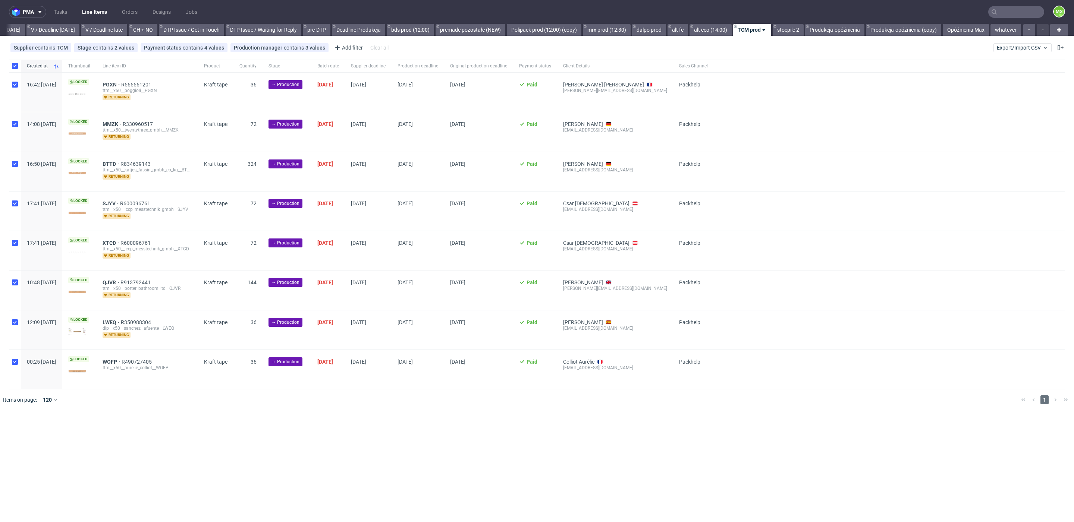
checkbox input "true"
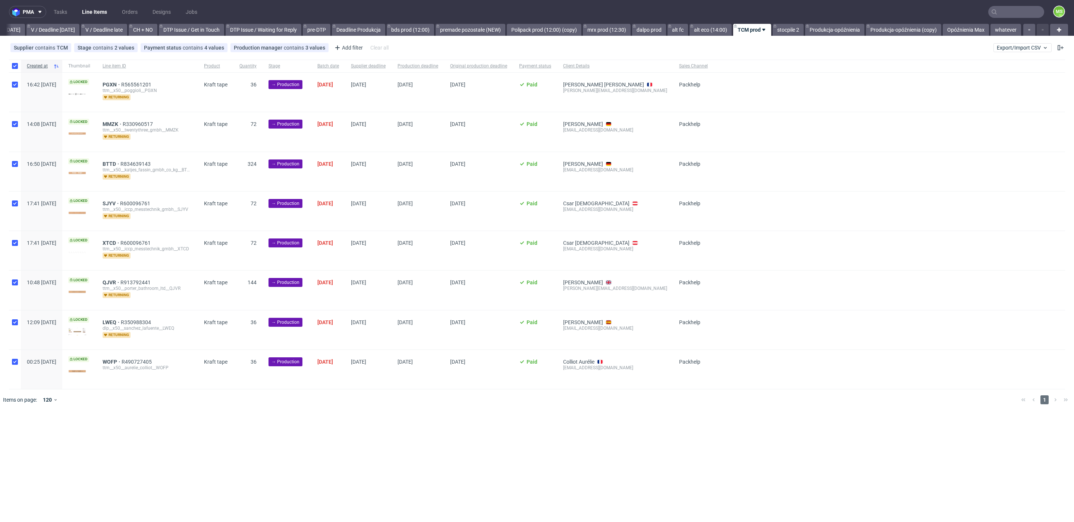
checkbox input "true"
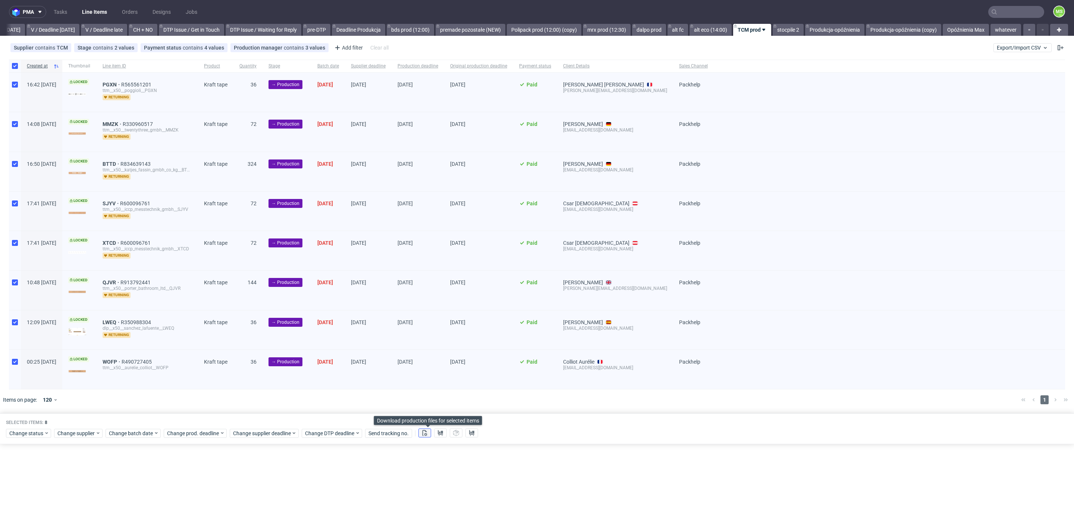
click at [428, 434] on icon at bounding box center [425, 433] width 6 height 6
click at [442, 434] on icon at bounding box center [440, 433] width 6 height 6
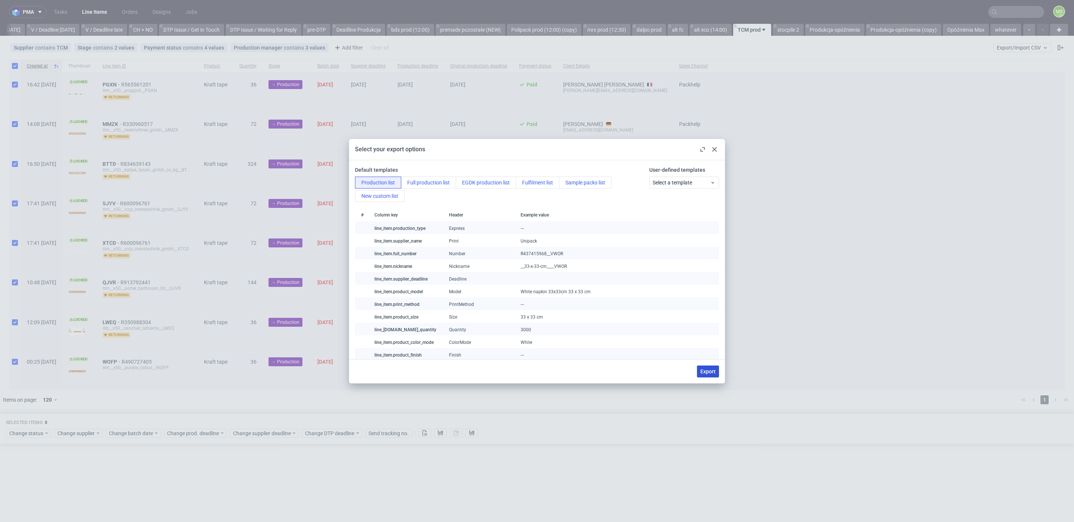
click at [713, 377] on button "Export" at bounding box center [708, 372] width 22 height 12
checkbox input "false"
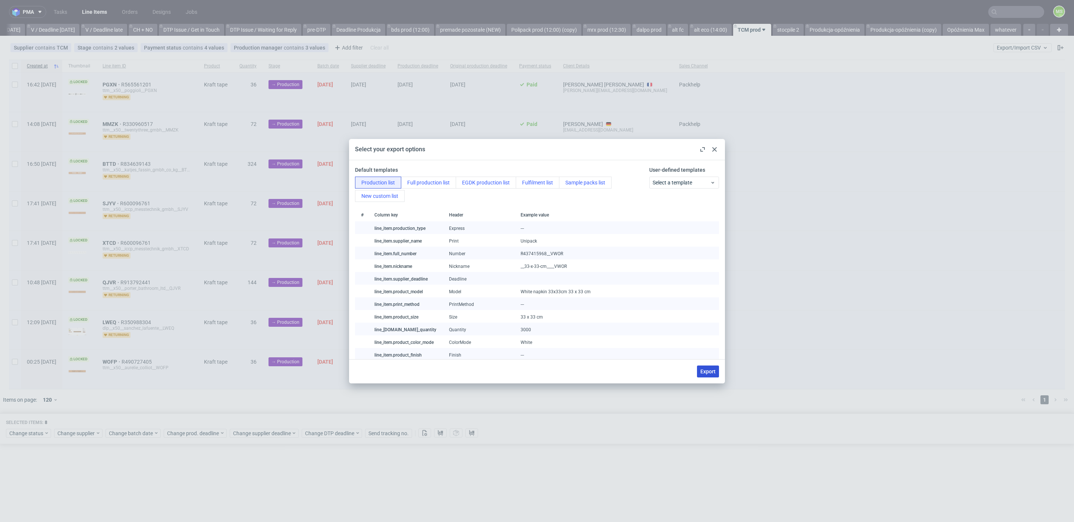
checkbox input "false"
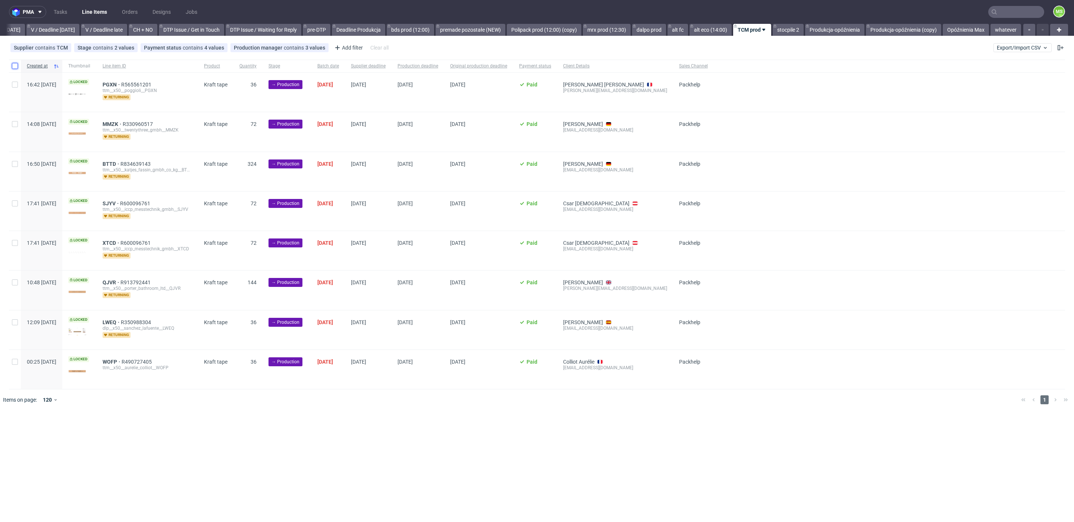
click at [16, 67] on input "checkbox" at bounding box center [15, 66] width 6 height 6
checkbox input "true"
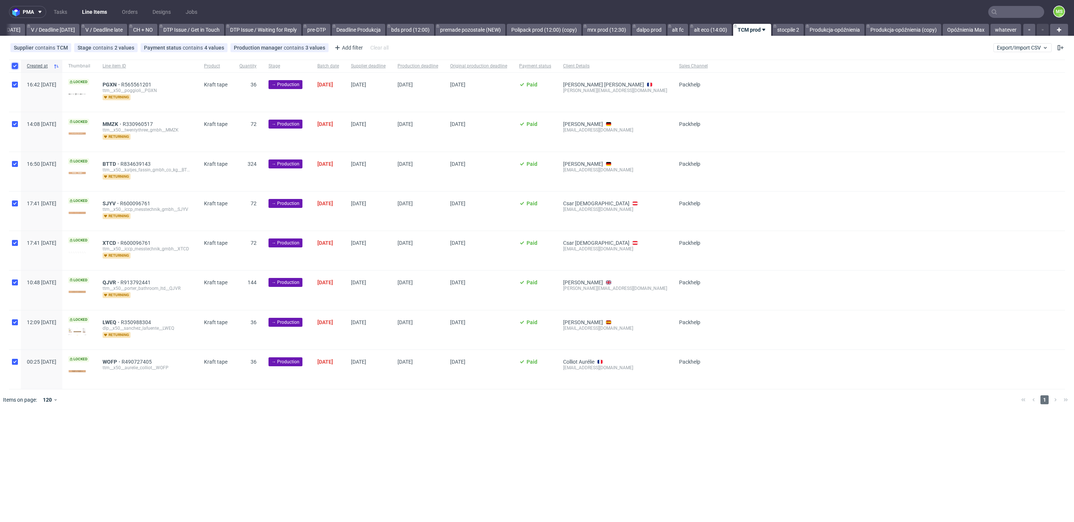
checkbox input "true"
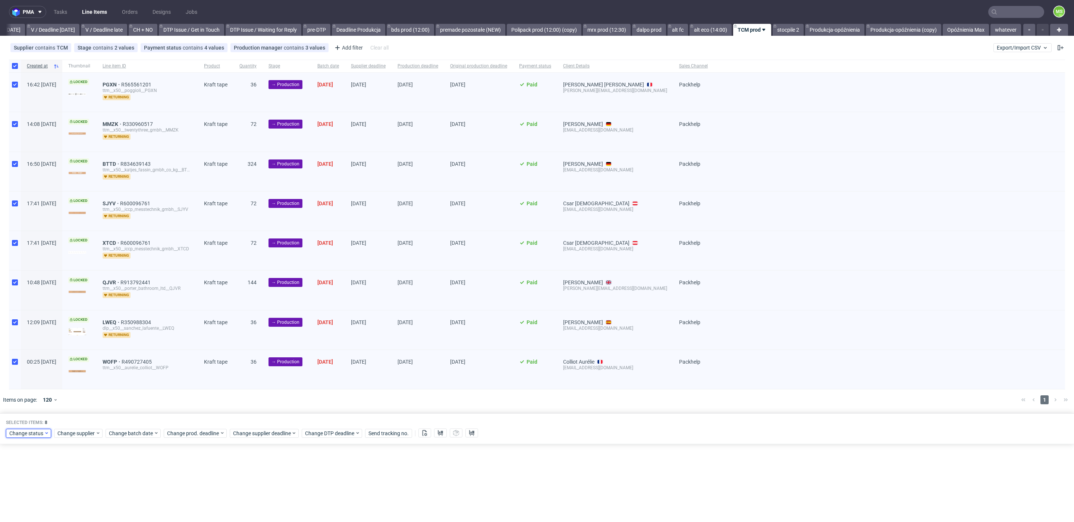
click at [36, 433] on span "Change status" at bounding box center [26, 433] width 35 height 7
click at [44, 349] on span "In Production" at bounding box center [28, 348] width 38 height 10
click at [81, 416] on span "Save" at bounding box center [86, 417] width 12 height 5
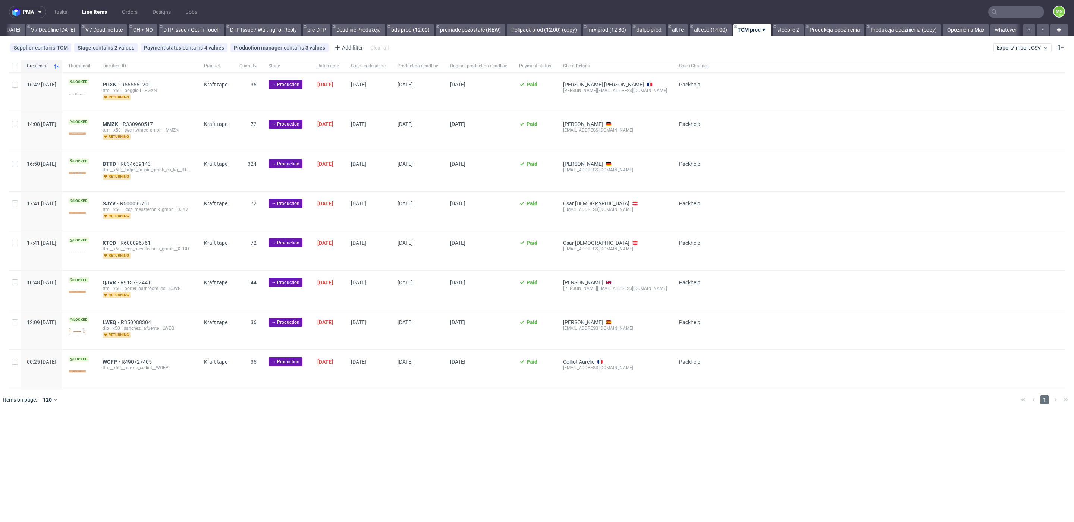
scroll to position [0, 971]
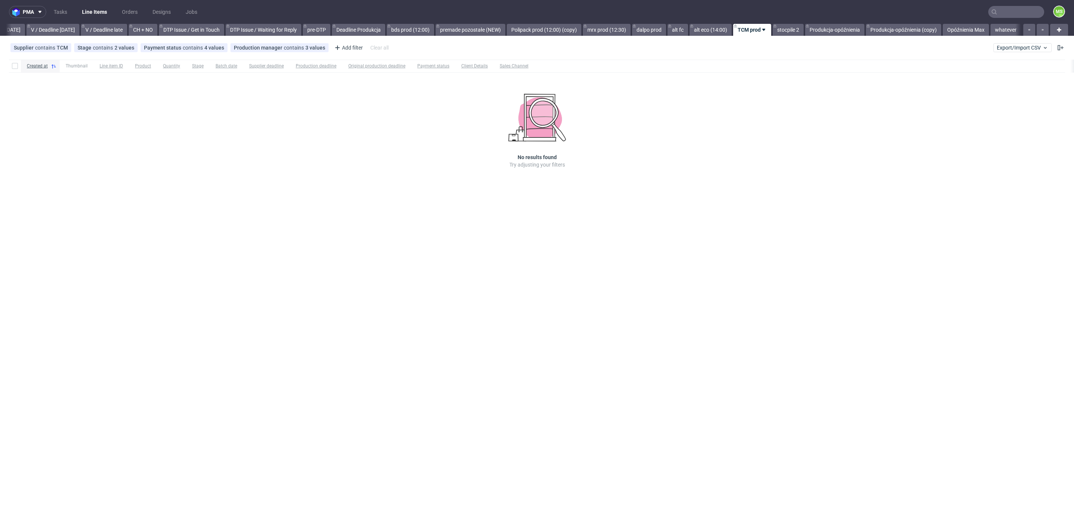
scroll to position [0, 971]
click at [1025, 16] on input "text" at bounding box center [971, 12] width 146 height 12
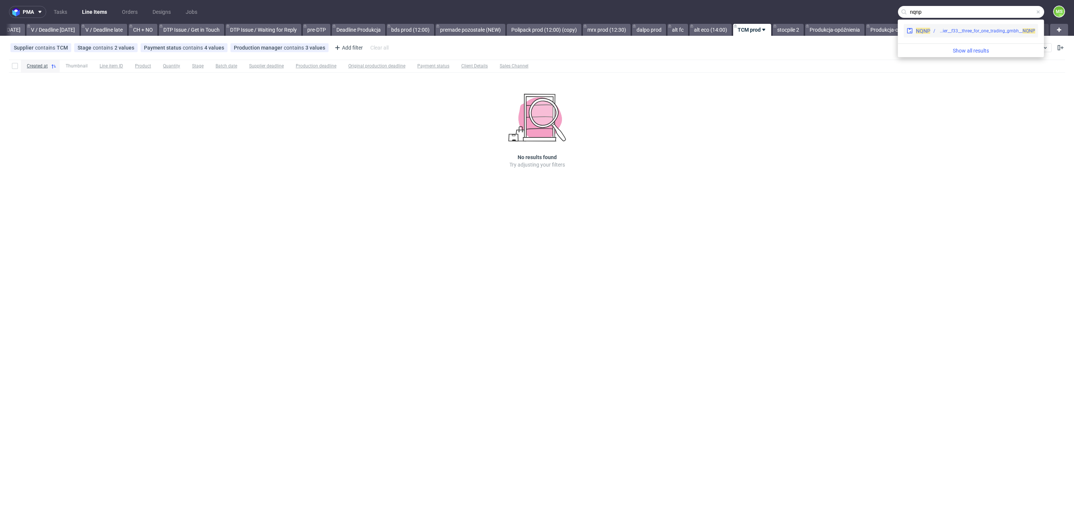
type input "nqnp"
click at [998, 29] on div "ph-zapier__f33__three_for_one_trading_gmbh__ NQNP" at bounding box center [986, 31] width 97 height 7
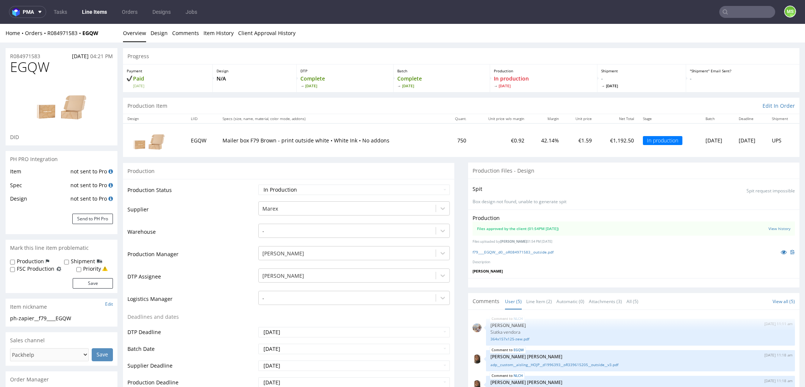
click at [735, 9] on input "text" at bounding box center [747, 12] width 56 height 12
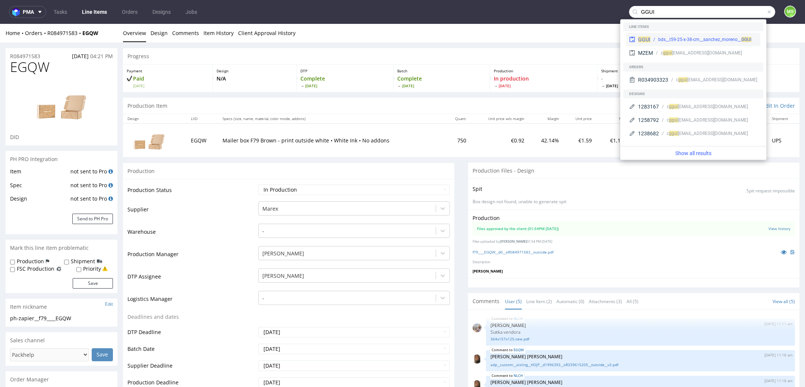
type input "GGUI"
click at [663, 42] on div "bds__t59-25-x-38-cm__sanchez_moreno__ GGUI" at bounding box center [704, 39] width 93 height 7
